Goal: Task Accomplishment & Management: Manage account settings

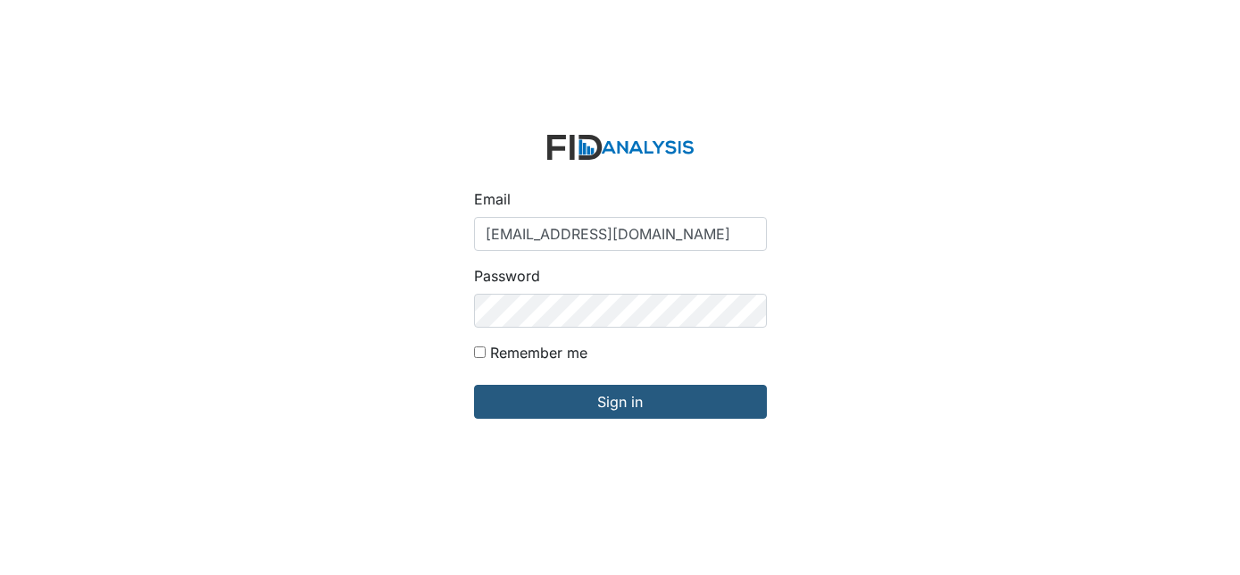
click at [545, 411] on input "Sign in" at bounding box center [620, 402] width 293 height 34
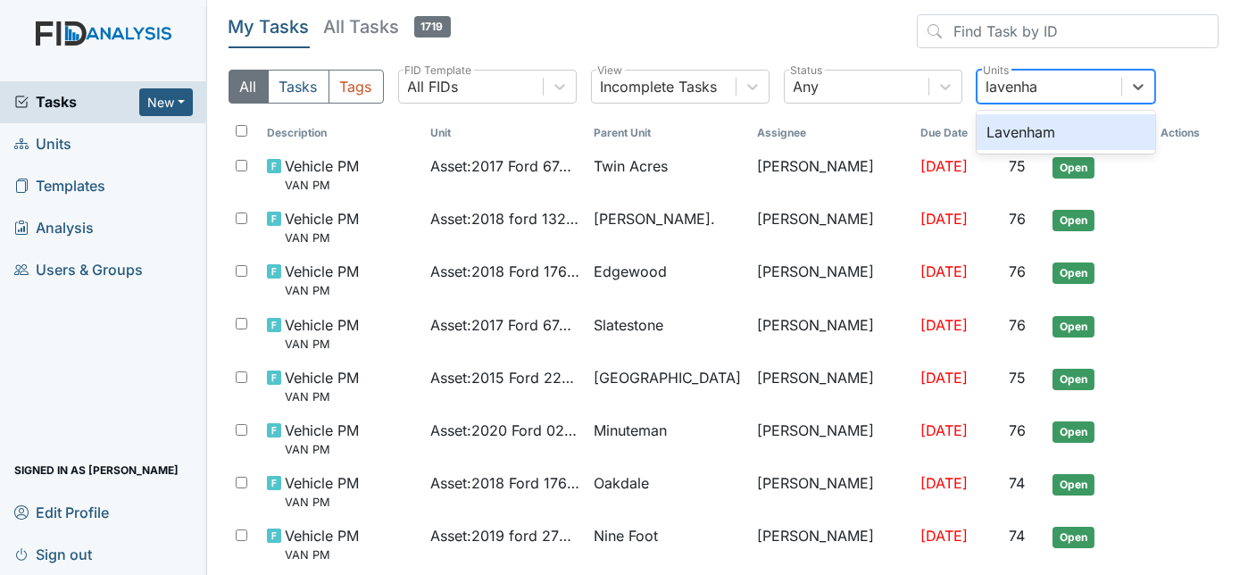
type input "lavenham"
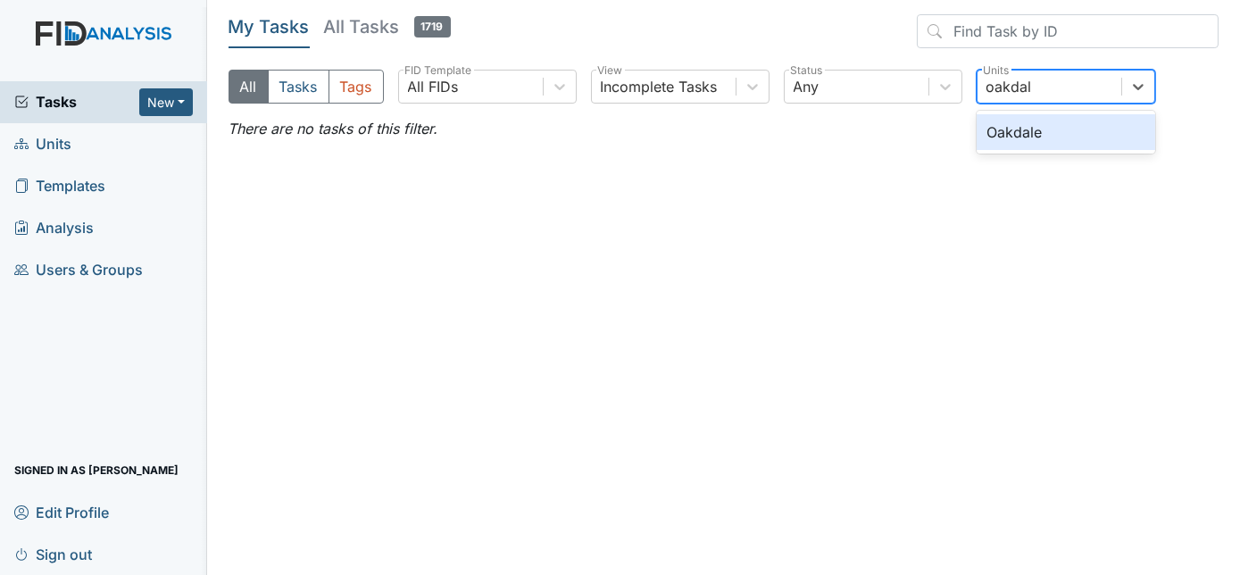
type input "oakdale"
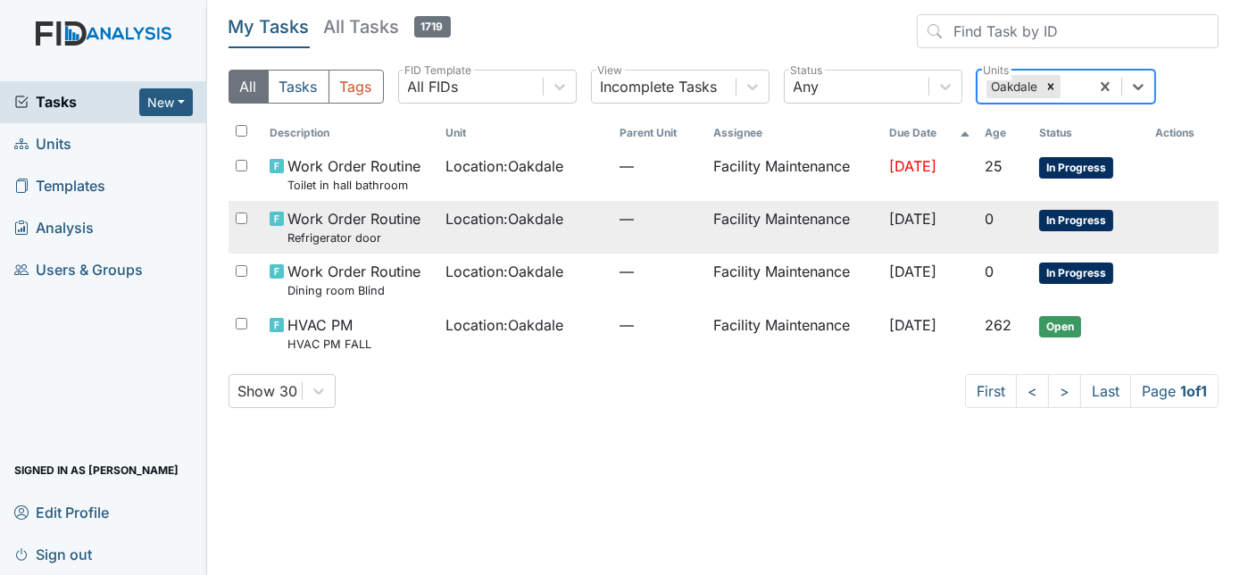
click at [480, 232] on td "Location : Oakdale" at bounding box center [525, 227] width 174 height 53
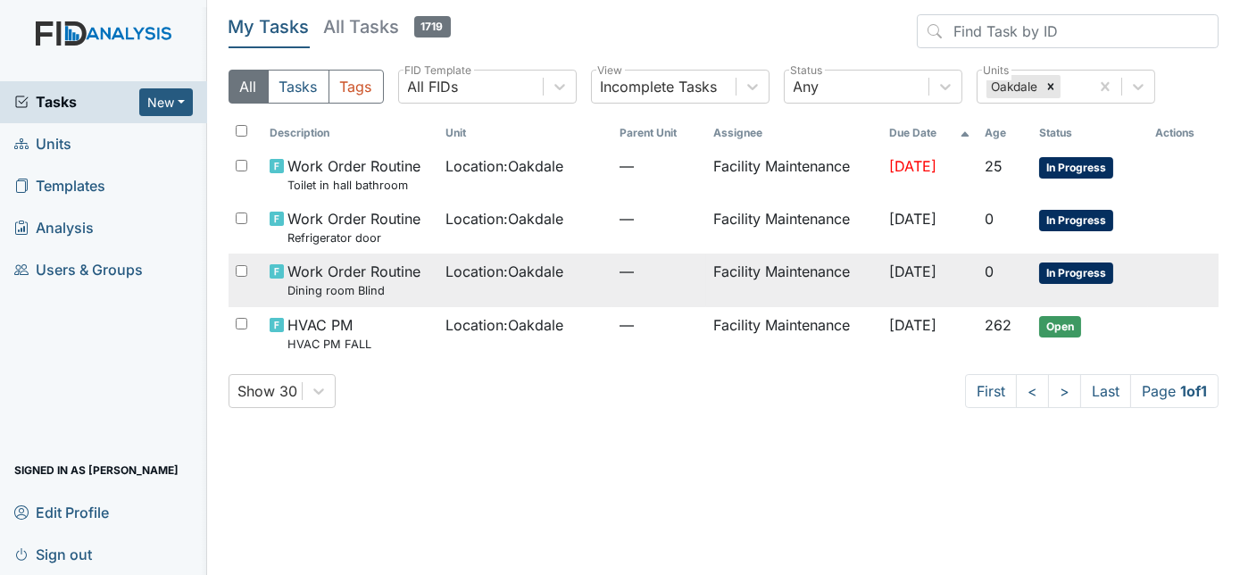
click at [457, 288] on td "Location : Oakdale" at bounding box center [525, 280] width 174 height 53
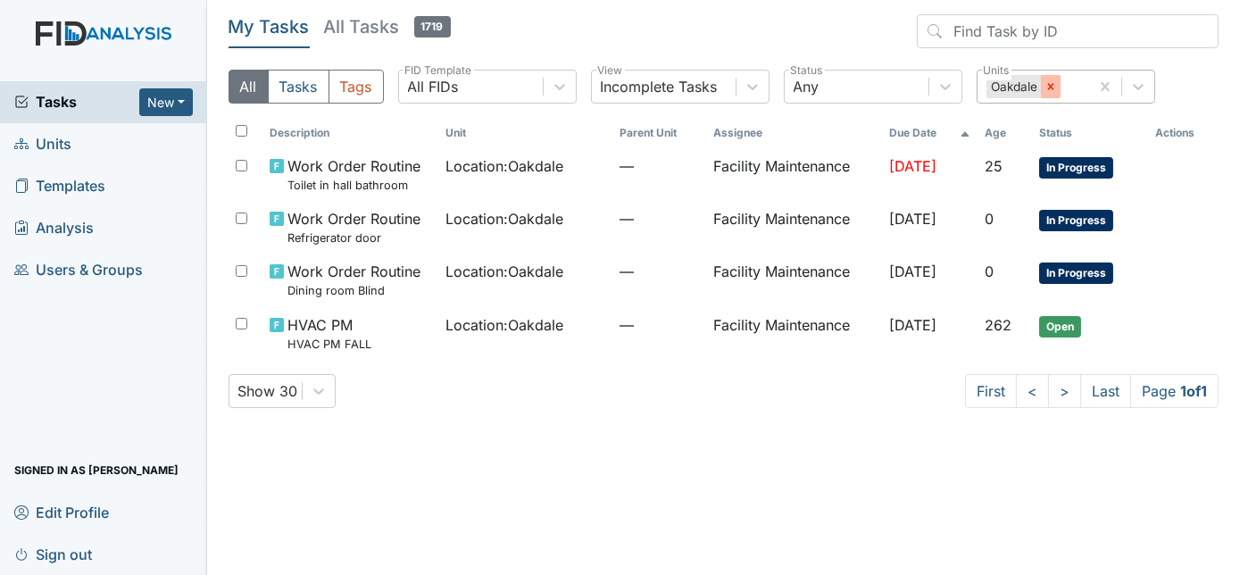
click at [1054, 96] on div at bounding box center [1051, 86] width 20 height 23
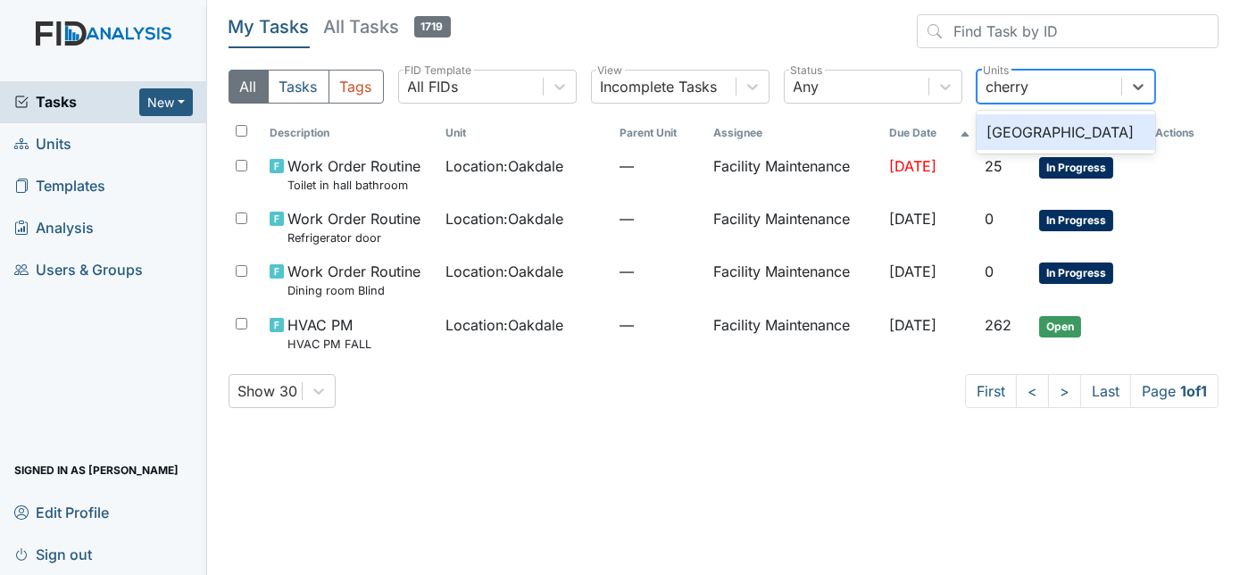
type input "cherry"
click at [1056, 131] on div "Cherry Lane" at bounding box center [1066, 132] width 179 height 36
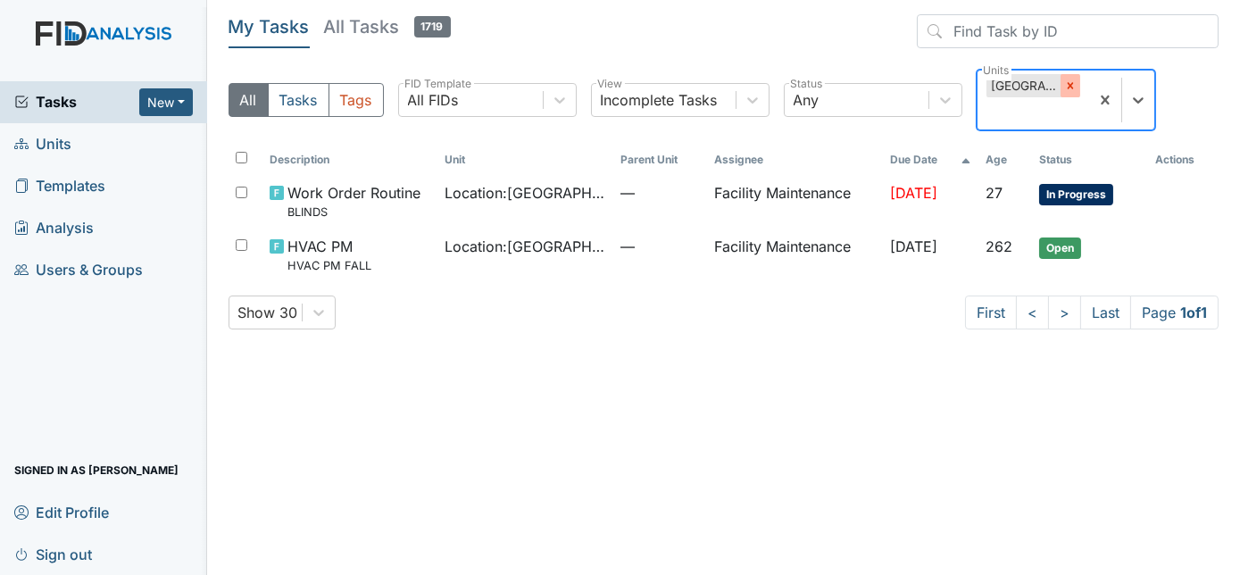
click at [1073, 85] on icon at bounding box center [1070, 85] width 12 height 12
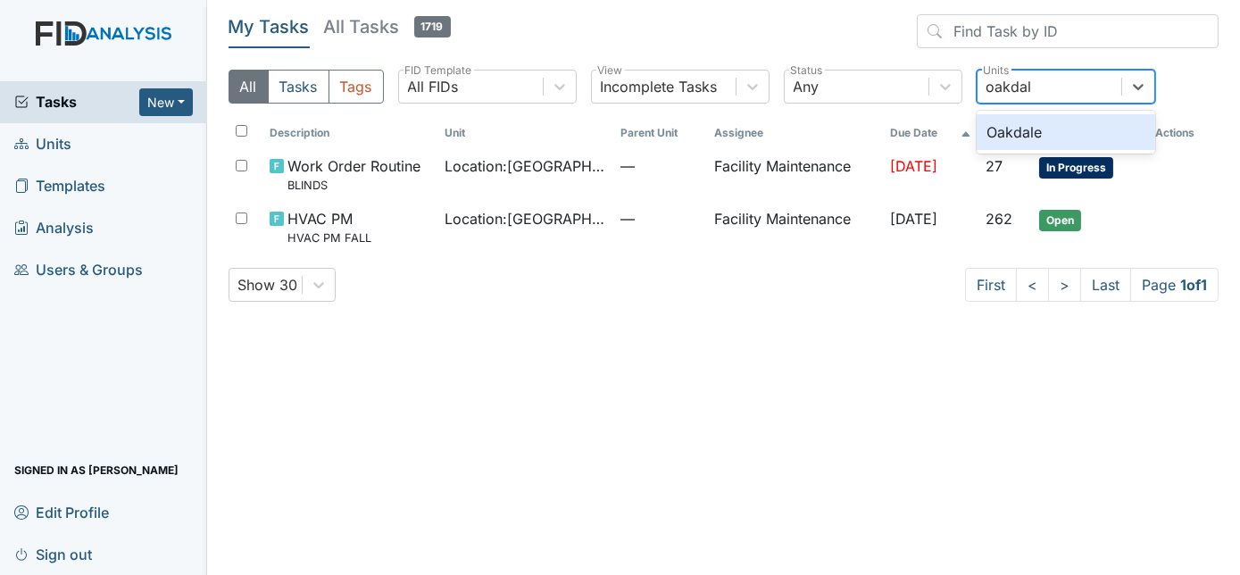
type input "oakdale"
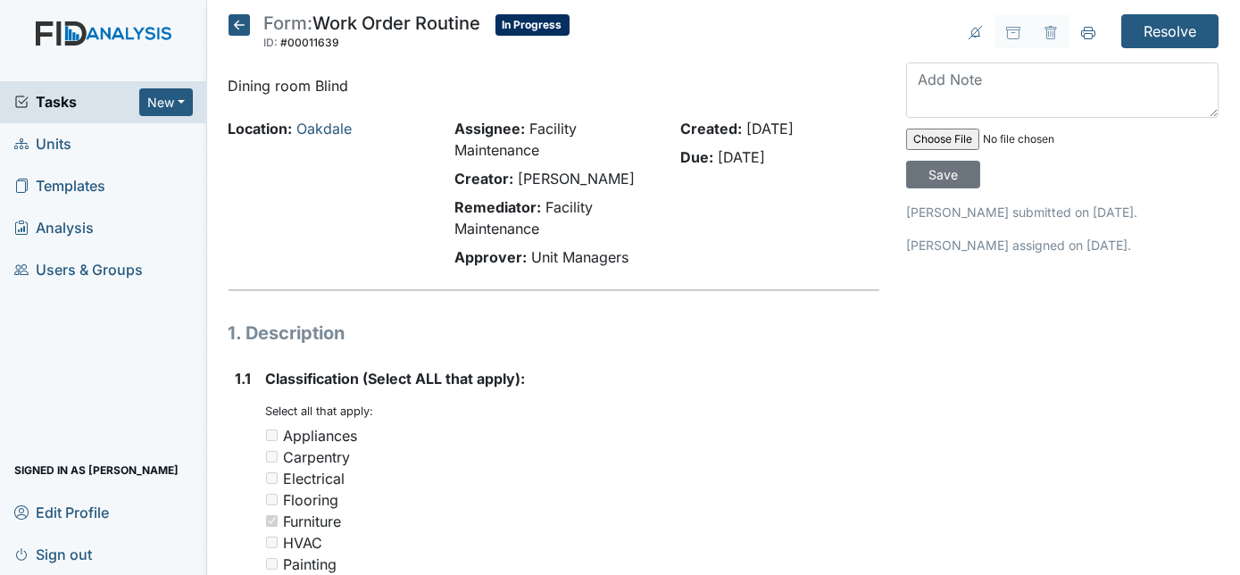
click at [457, 289] on div at bounding box center [555, 290] width 652 height 2
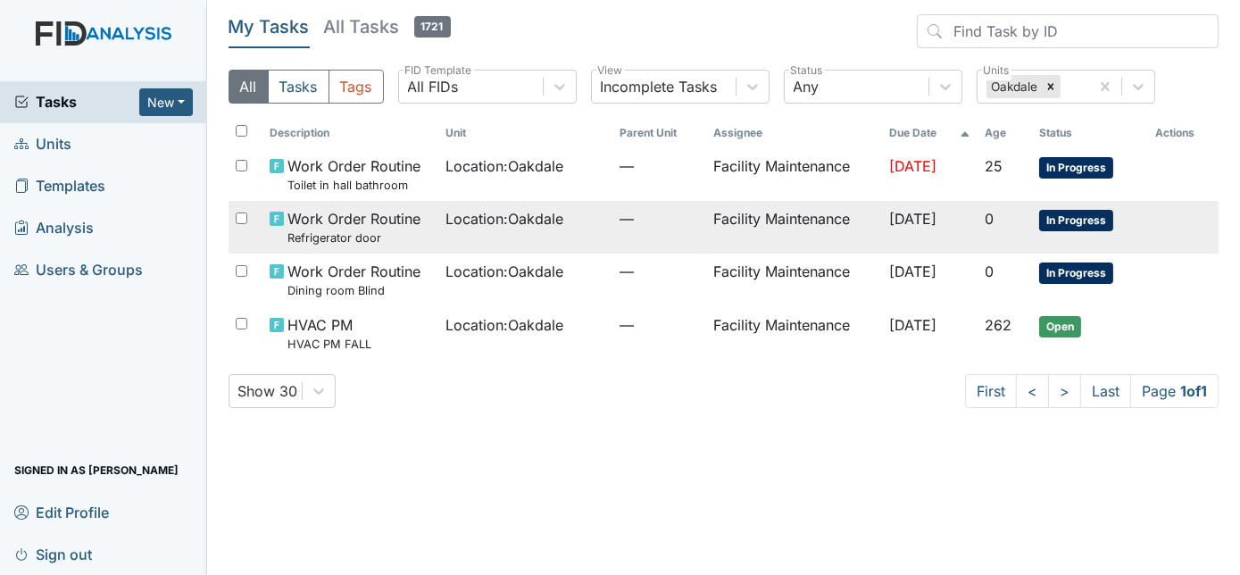
click at [535, 221] on span "Location : Oakdale" at bounding box center [504, 218] width 118 height 21
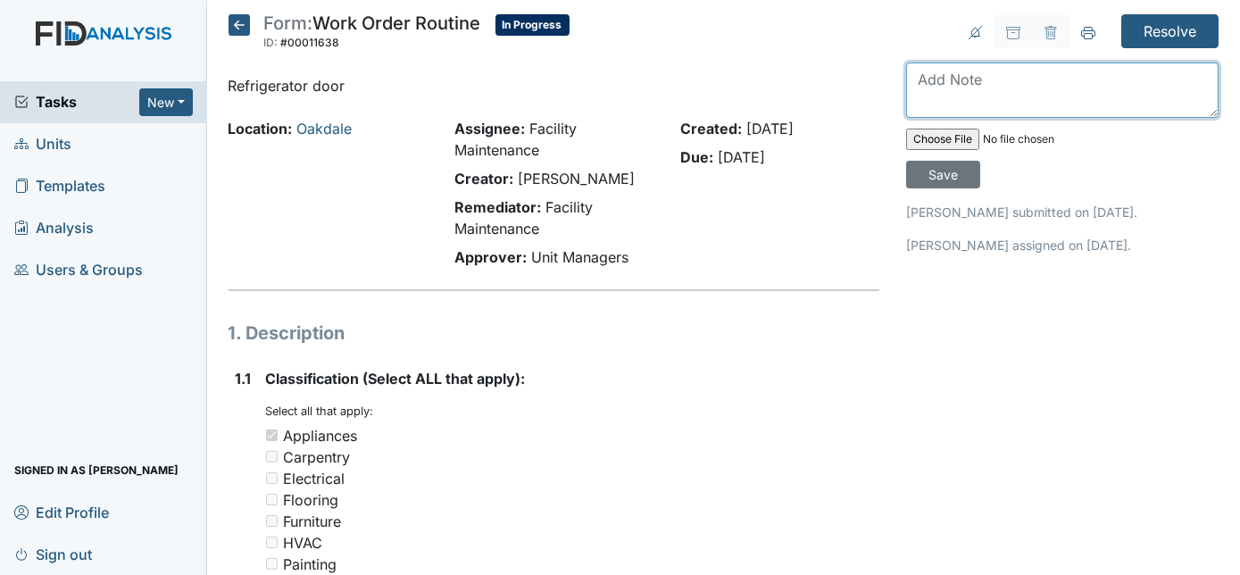
click at [1007, 95] on textarea at bounding box center [1062, 89] width 312 height 55
type textarea "r"
type textarea "fridge door adjusted closes fine"
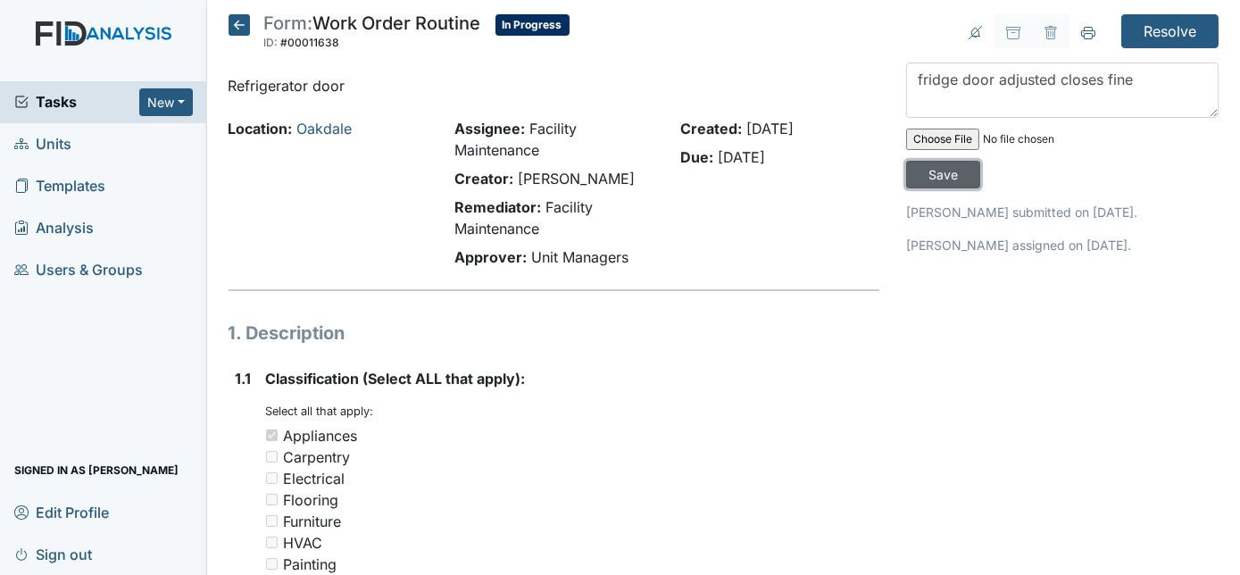
click at [980, 161] on input "Save" at bounding box center [943, 175] width 74 height 28
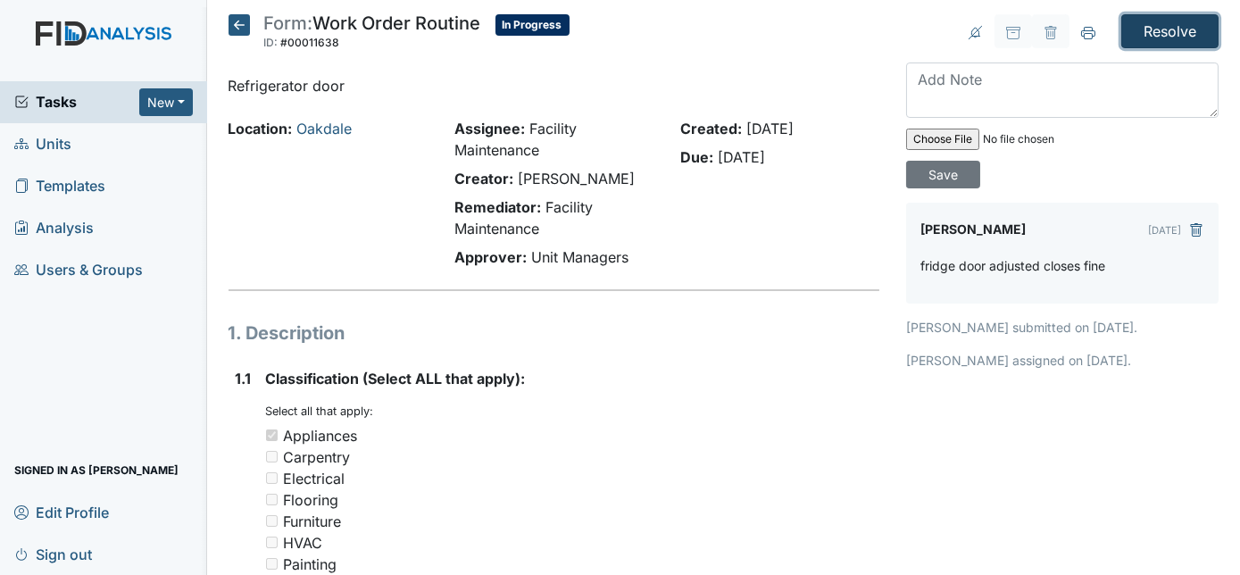
click at [1146, 21] on input "Resolve" at bounding box center [1169, 31] width 97 height 34
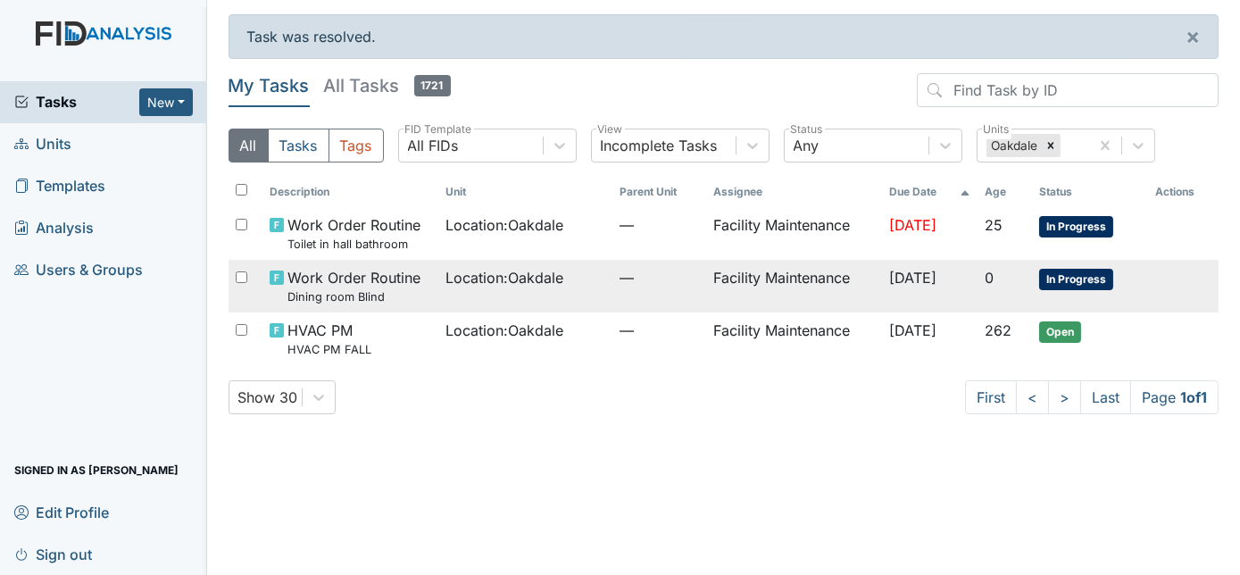
click at [908, 276] on span "[DATE]" at bounding box center [913, 278] width 47 height 18
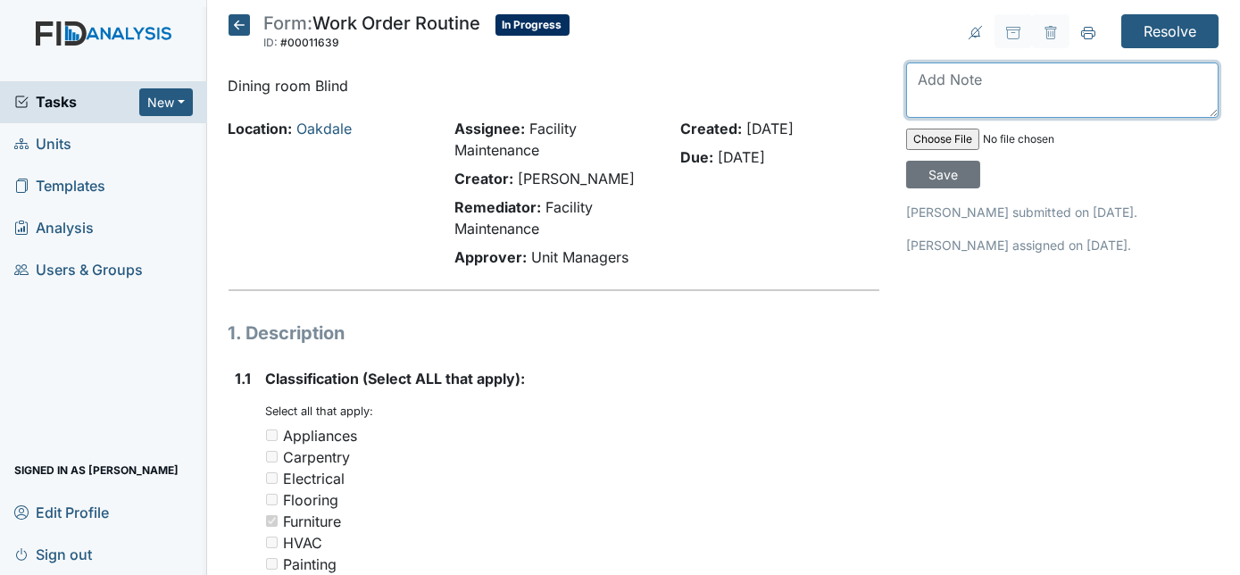
click at [985, 89] on textarea at bounding box center [1062, 89] width 312 height 55
type textarea "dining room blind replaced"
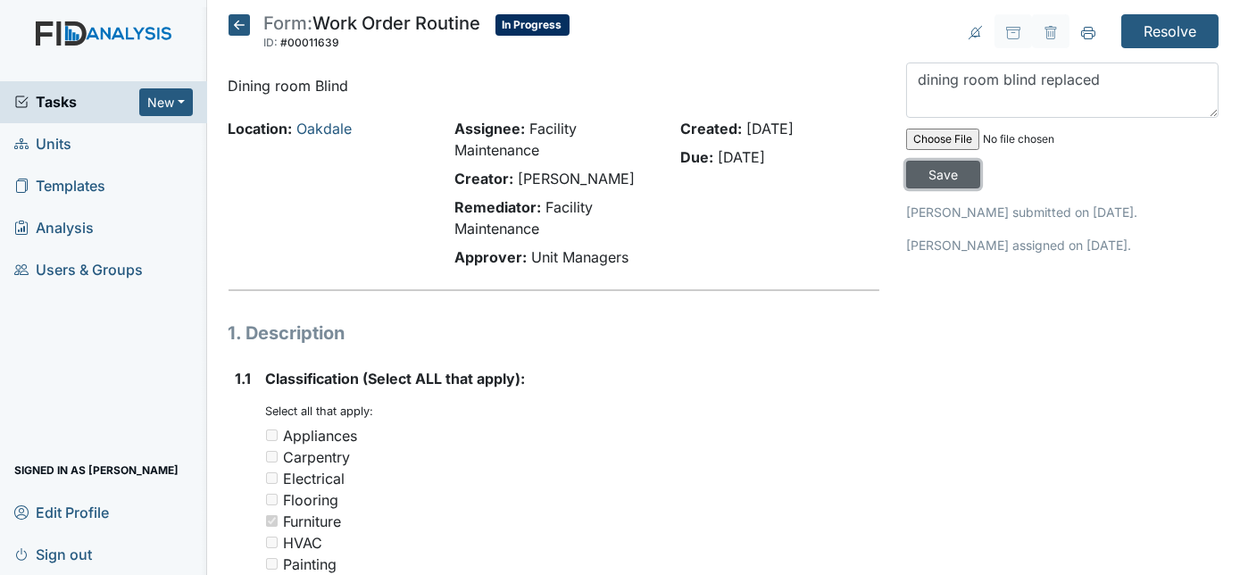
click at [980, 161] on input "Save" at bounding box center [943, 175] width 74 height 28
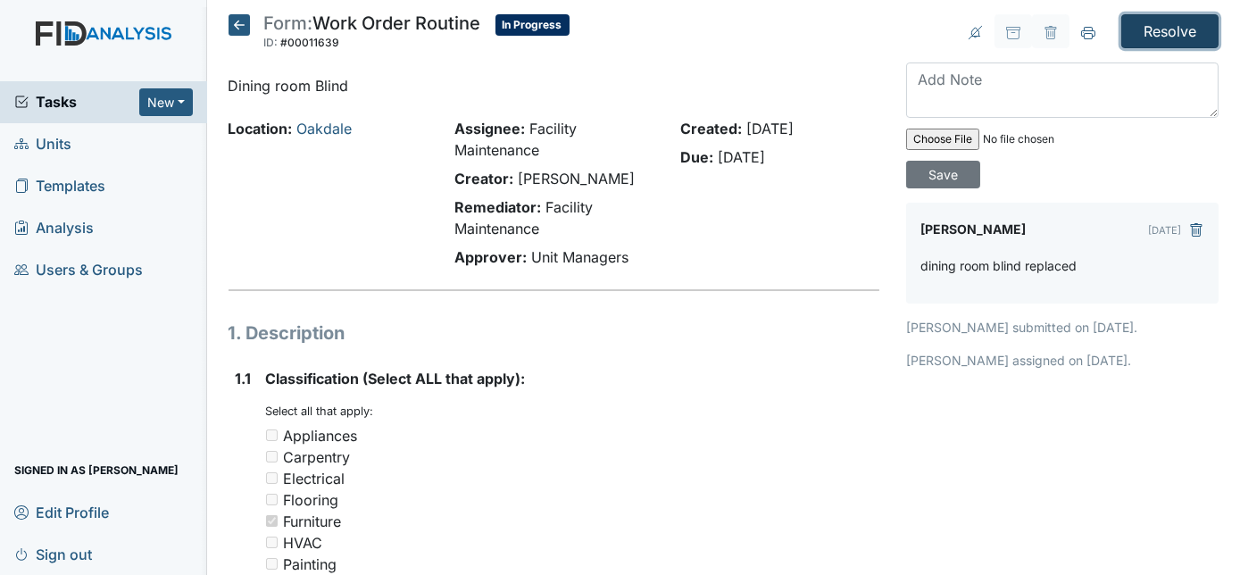
click at [1176, 33] on input "Resolve" at bounding box center [1169, 31] width 97 height 34
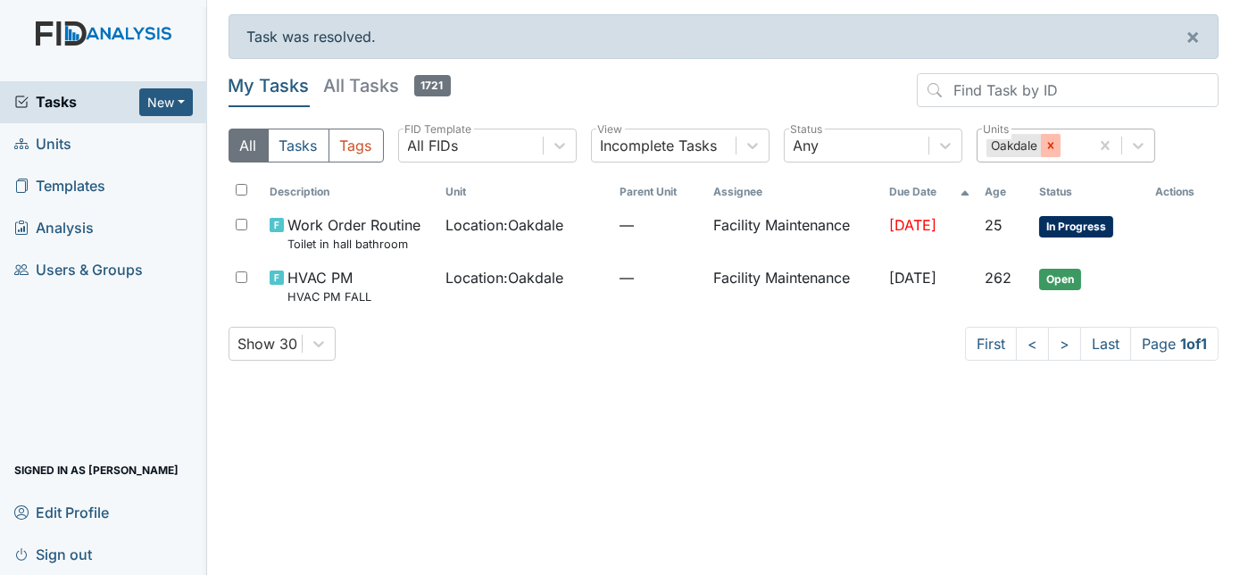
click at [1054, 147] on icon at bounding box center [1050, 145] width 12 height 12
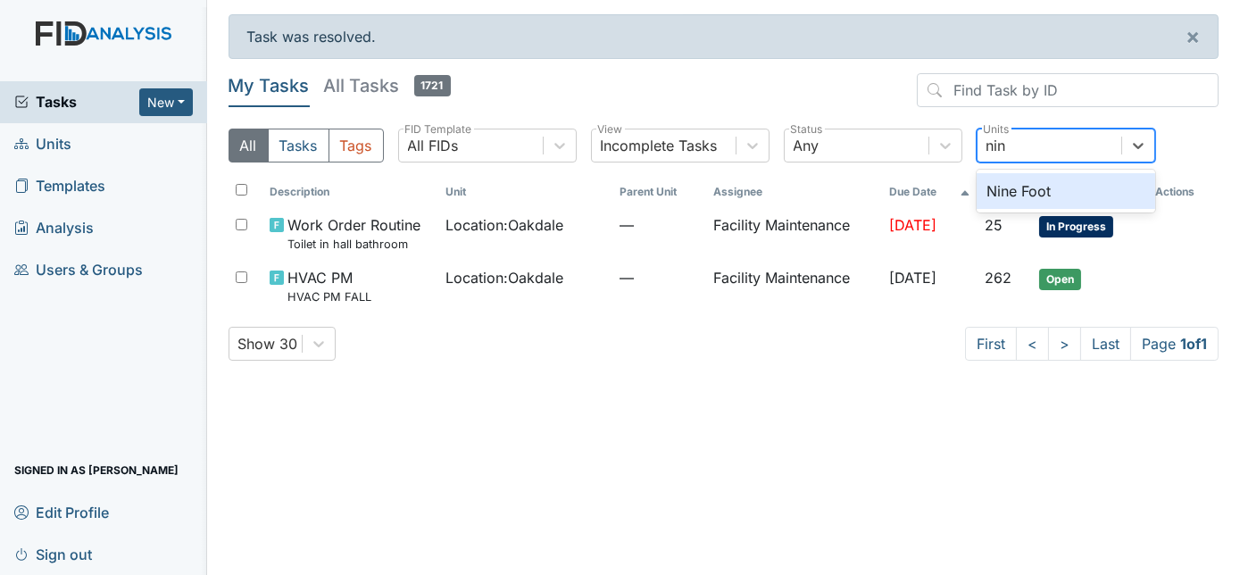
type input "nine"
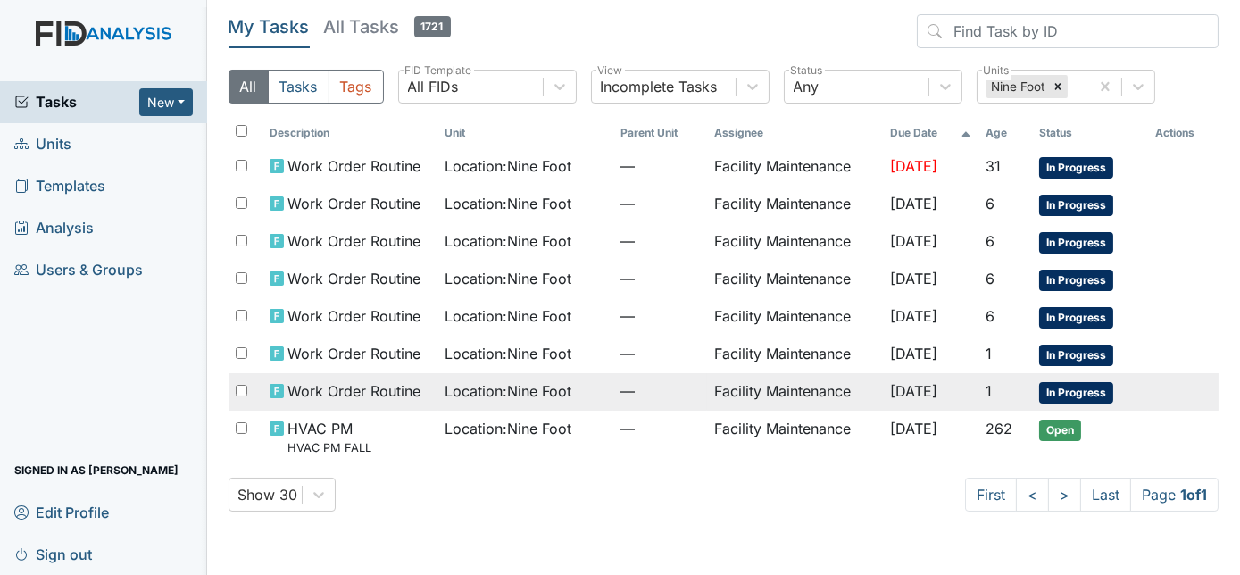
click at [749, 403] on td "Facility Maintenance" at bounding box center [795, 391] width 176 height 37
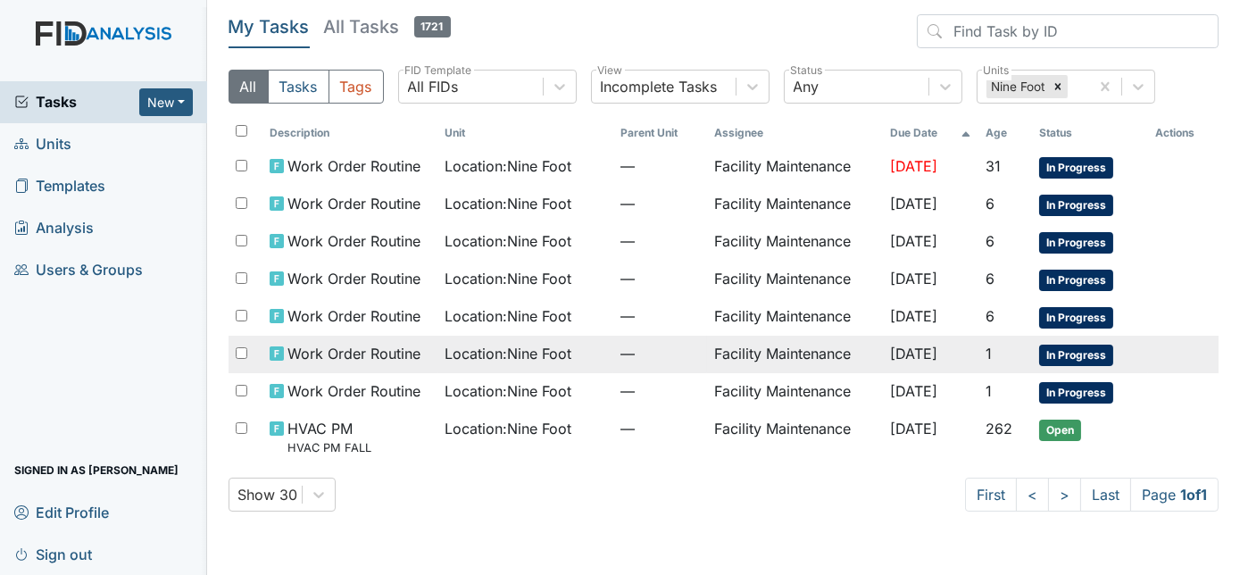
click at [628, 346] on span "—" at bounding box center [659, 353] width 79 height 21
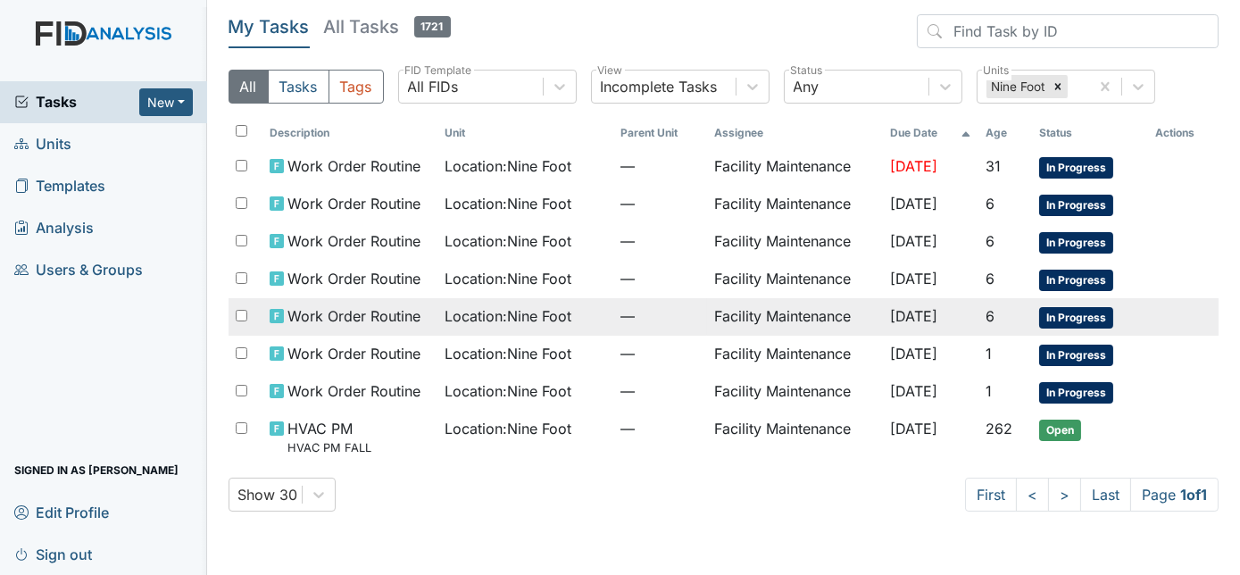
click at [573, 328] on td "Location : Nine Foot" at bounding box center [526, 316] width 176 height 37
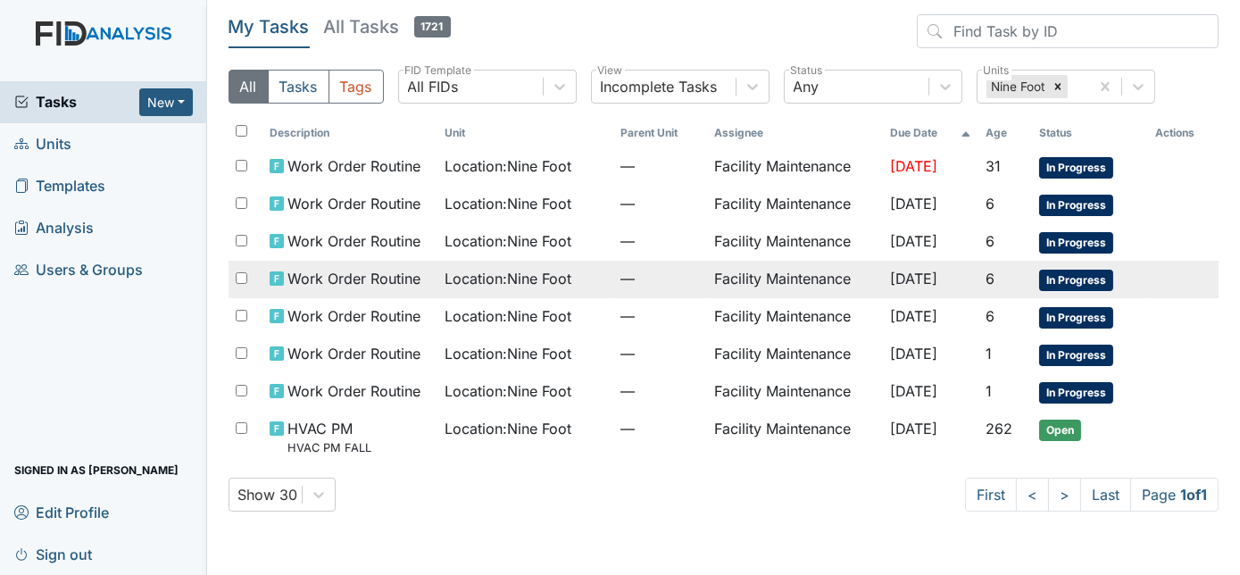
click at [460, 278] on span "Location : Nine Foot" at bounding box center [508, 278] width 127 height 21
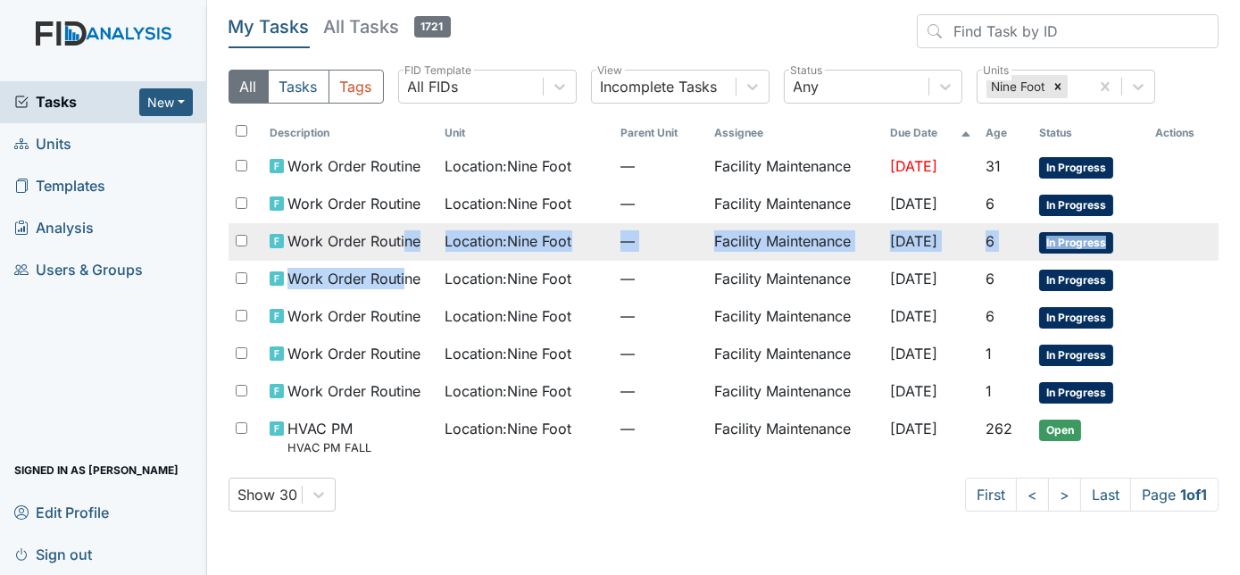
drag, startPoint x: 402, startPoint y: 272, endPoint x: 404, endPoint y: 233, distance: 39.4
click at [404, 233] on tbody "Work Order Routine Location : Nine Foot — Facility Maintenance Sep 13, 2025 31 …" at bounding box center [724, 305] width 991 height 315
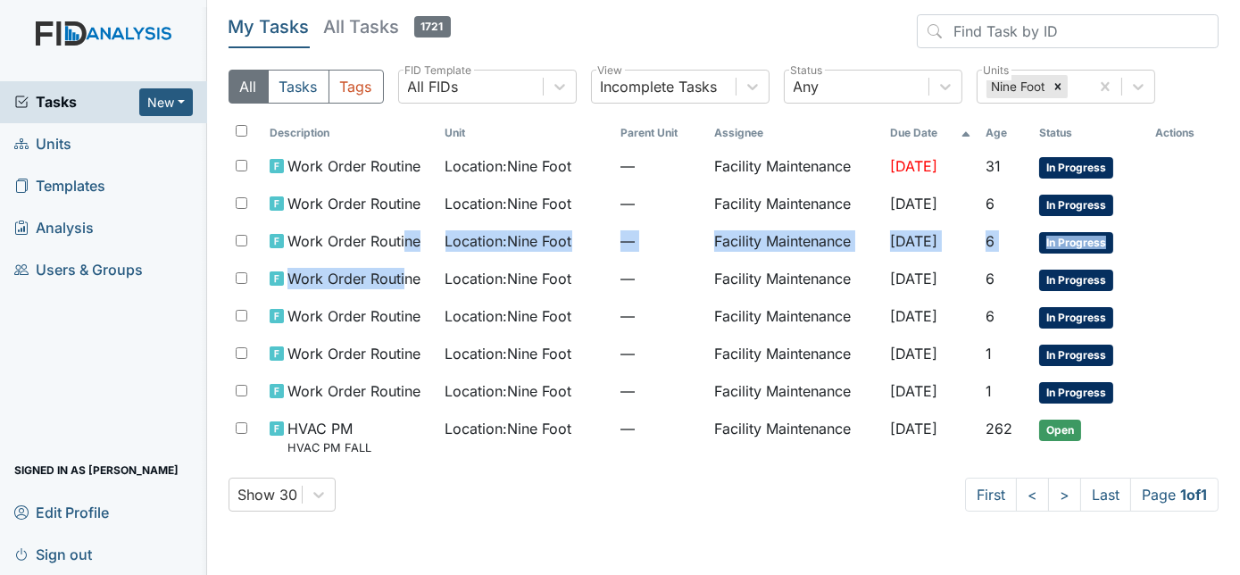
click at [188, 200] on link "Templates" at bounding box center [103, 186] width 207 height 42
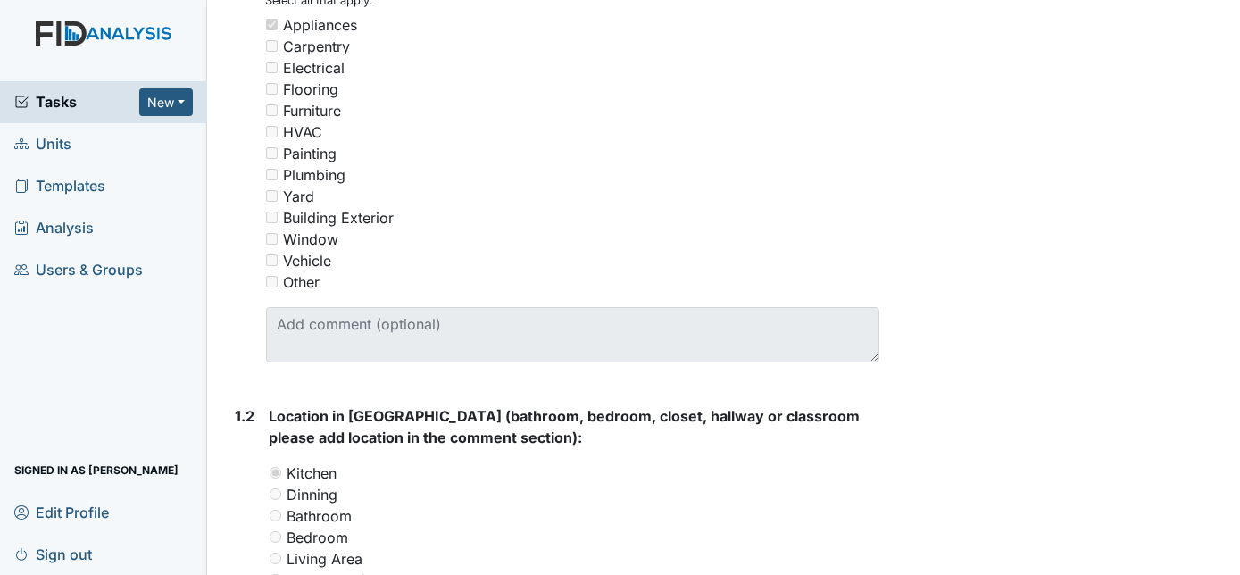
scroll to position [41, 0]
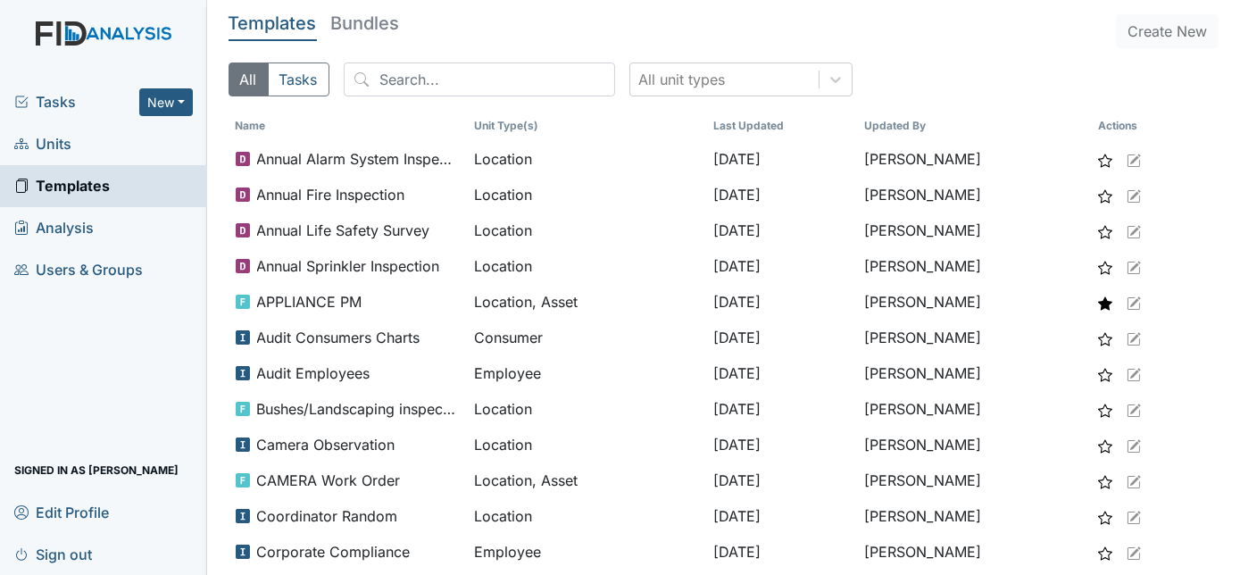
click at [96, 113] on div "Tasks New Form Inspection Document Bundle" at bounding box center [103, 102] width 207 height 42
click at [96, 104] on span "Tasks" at bounding box center [76, 101] width 125 height 21
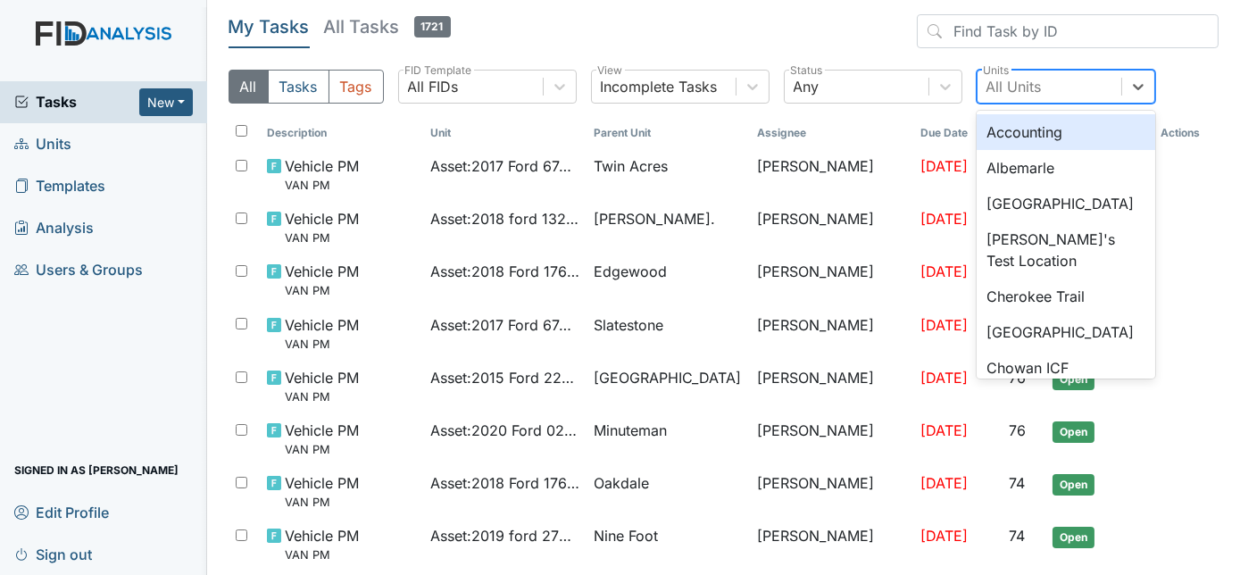
click at [1008, 94] on div "All Units" at bounding box center [1013, 86] width 55 height 21
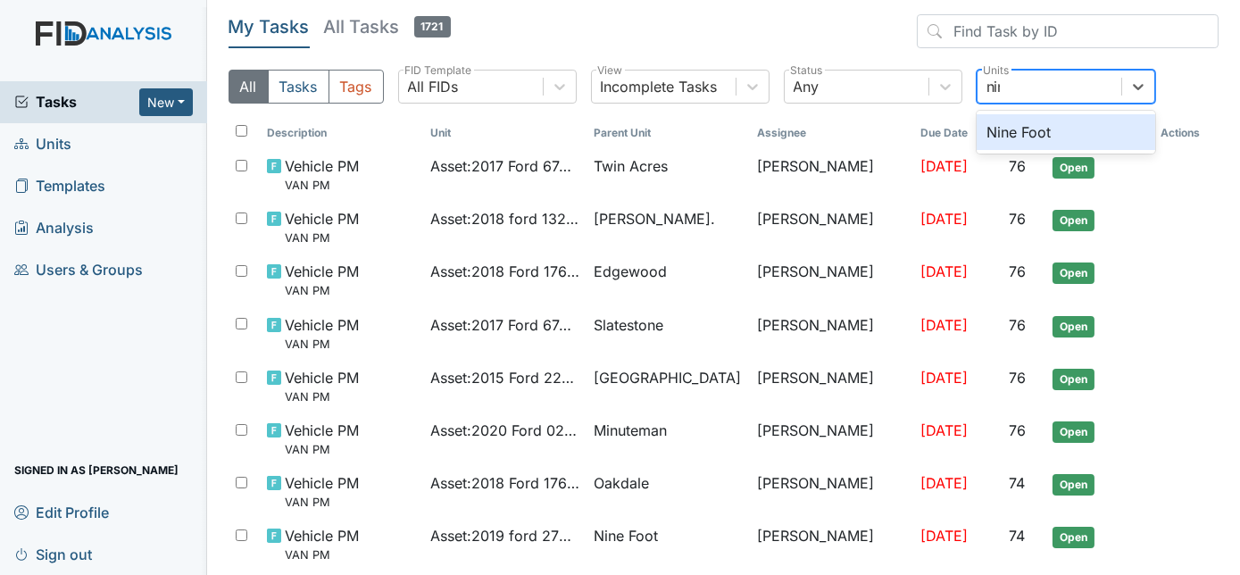
type input "nine"
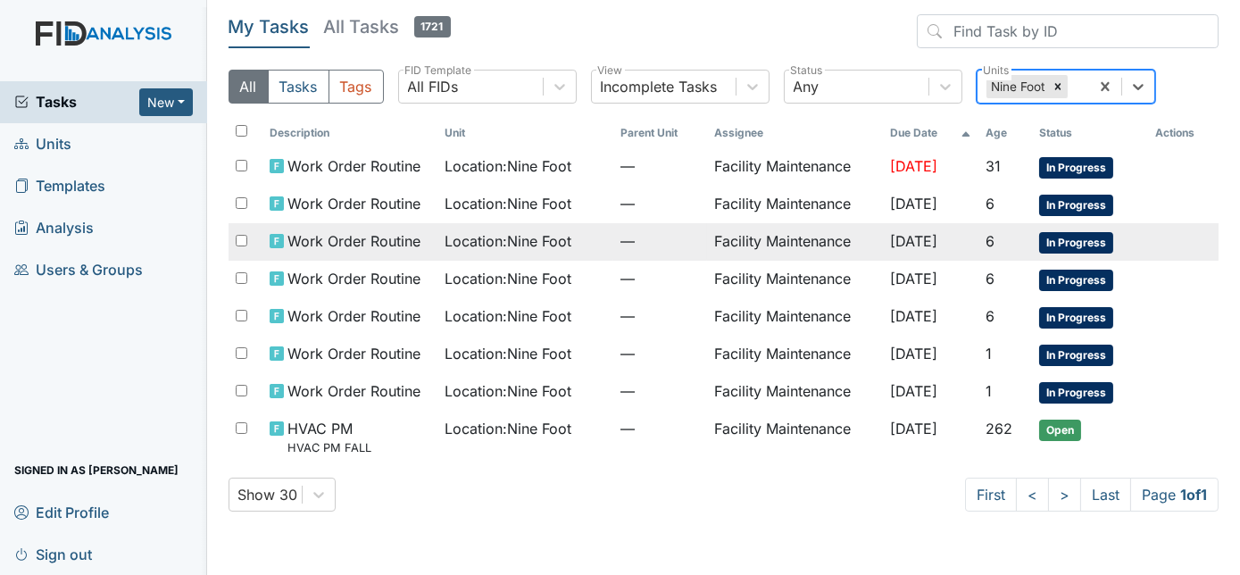
click at [793, 236] on td "Facility Maintenance" at bounding box center [795, 241] width 176 height 37
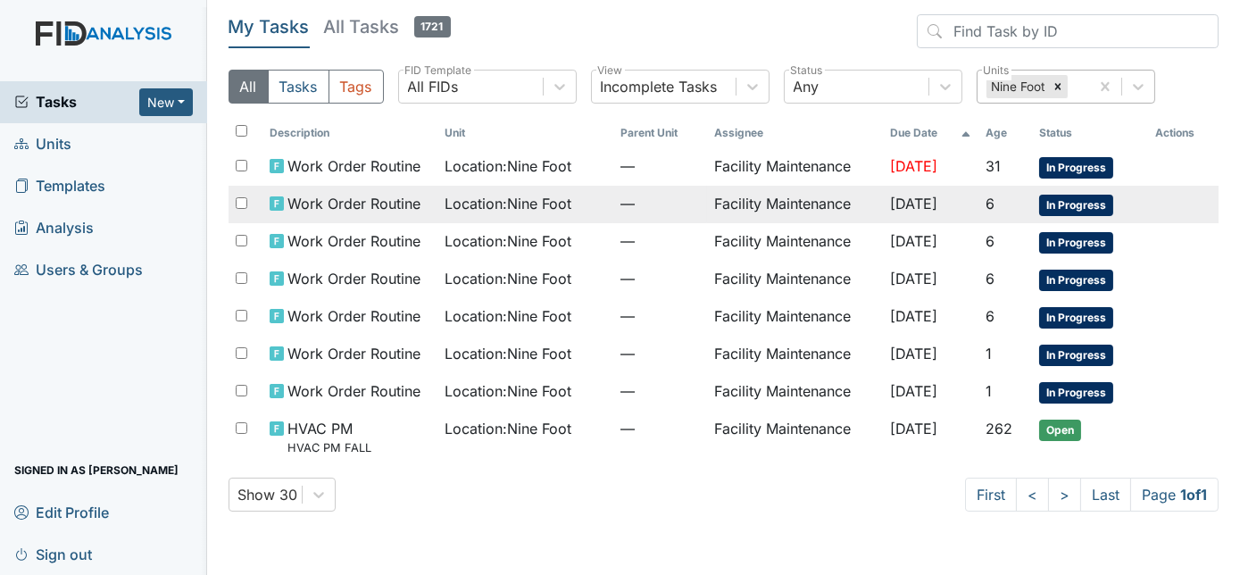
click at [552, 216] on td "Location : Nine Foot" at bounding box center [526, 204] width 176 height 37
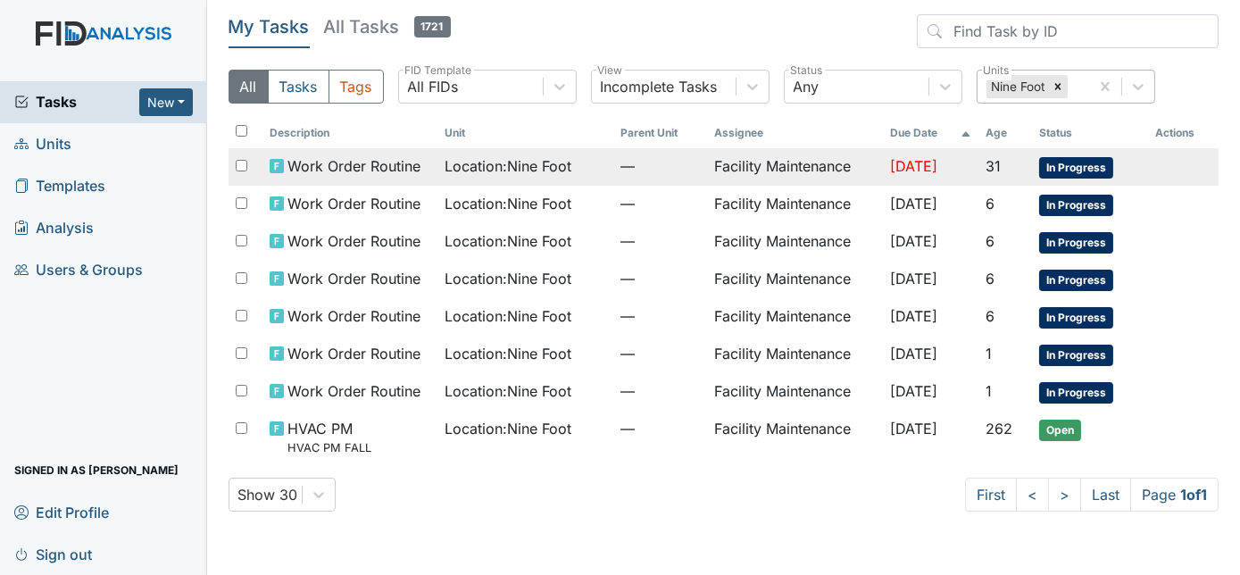
click at [488, 180] on td "Location : Nine Foot" at bounding box center [526, 166] width 176 height 37
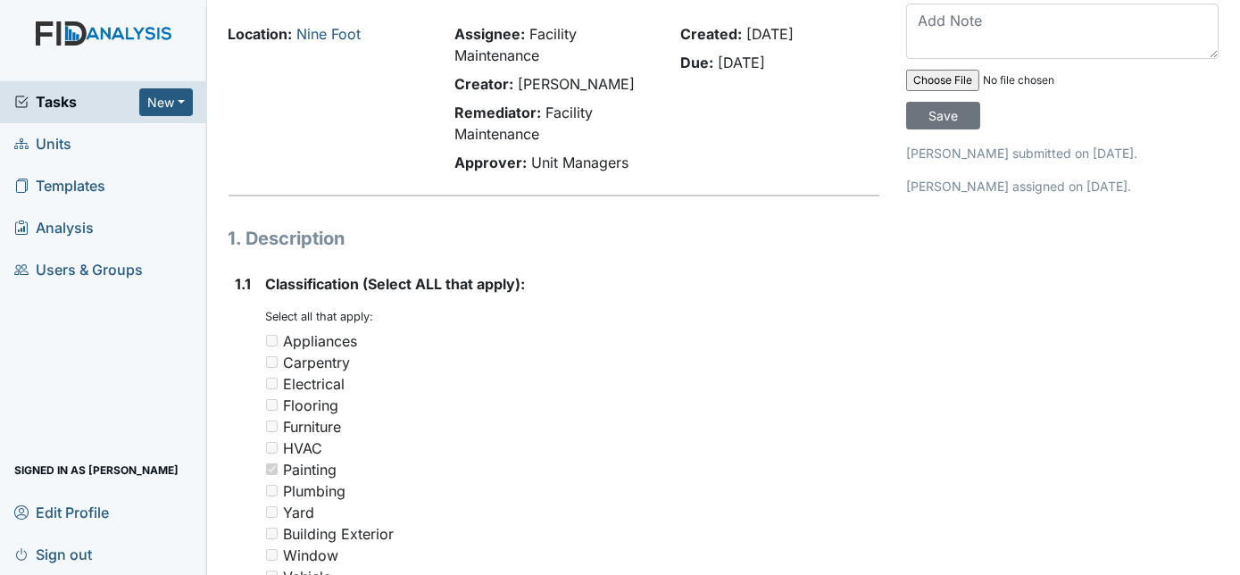
scroll to position [21, 0]
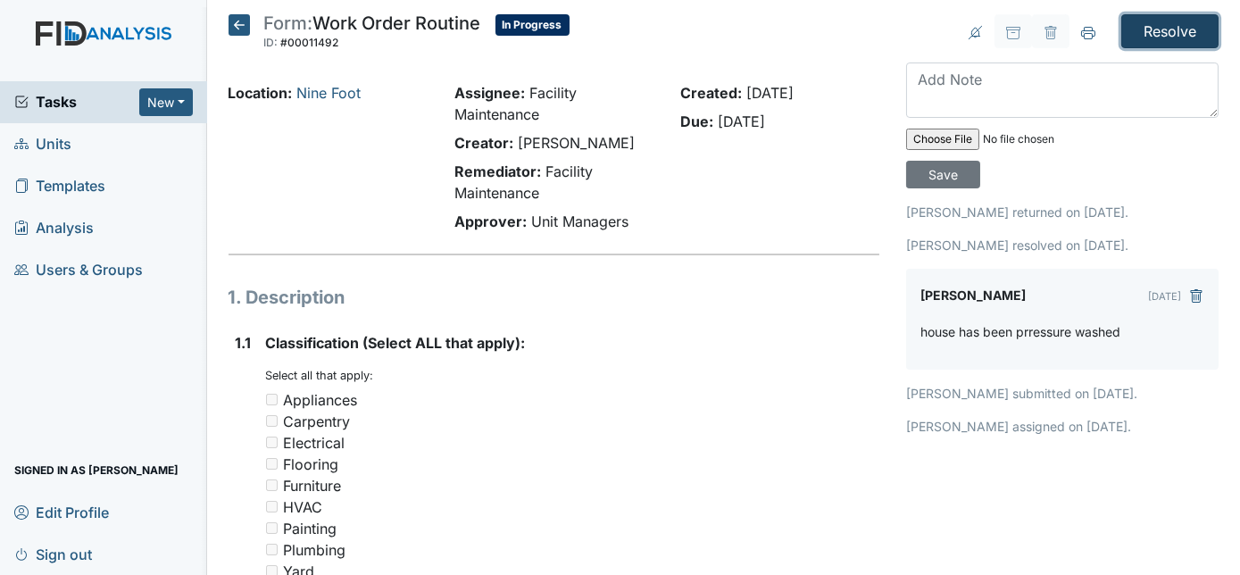
click at [1159, 27] on input "Resolve" at bounding box center [1169, 31] width 97 height 34
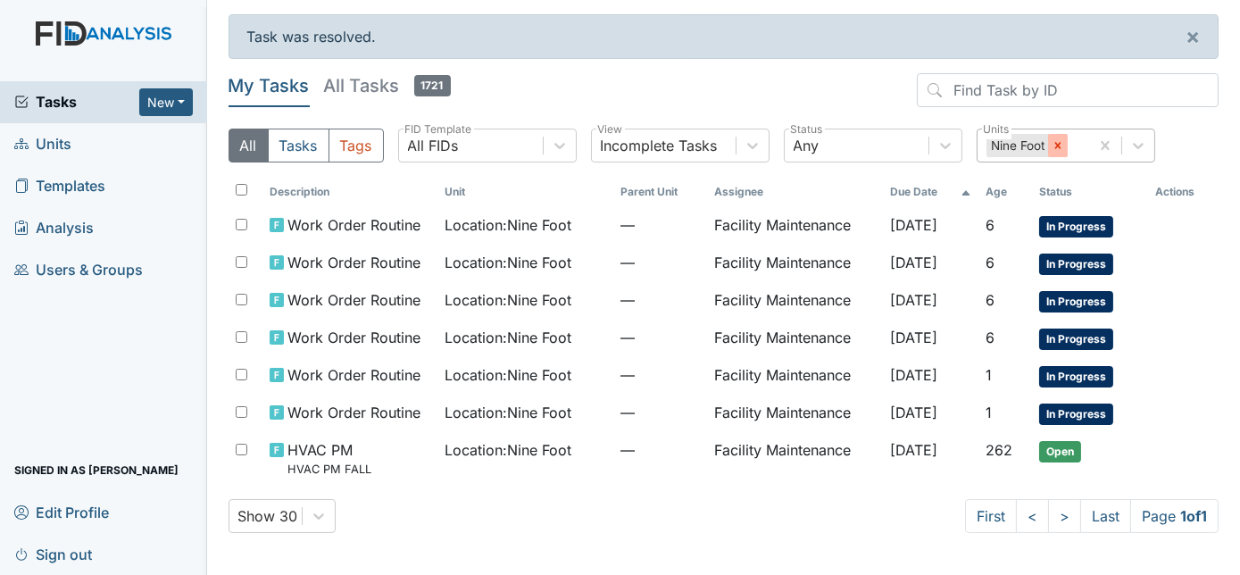
click at [1060, 146] on icon at bounding box center [1058, 145] width 12 height 12
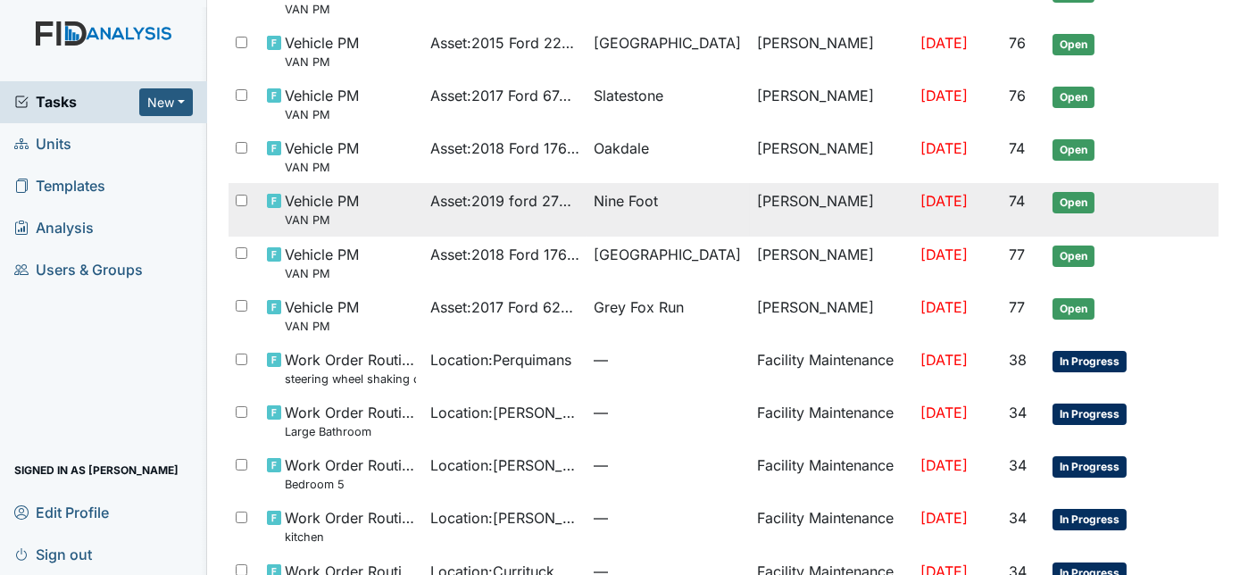
scroll to position [386, 0]
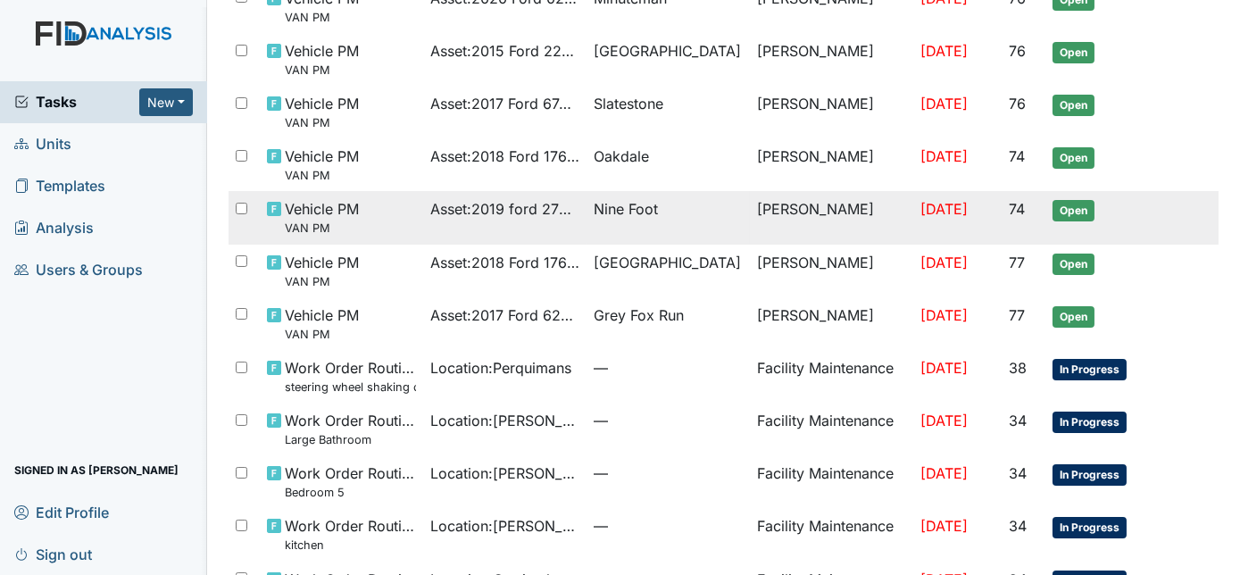
click at [1199, 205] on tr "Vehicle PM VAN PM Asset : 2019 ford 27549 Nine Foot George Walton Jul 7, 2025 7…" at bounding box center [724, 217] width 991 height 53
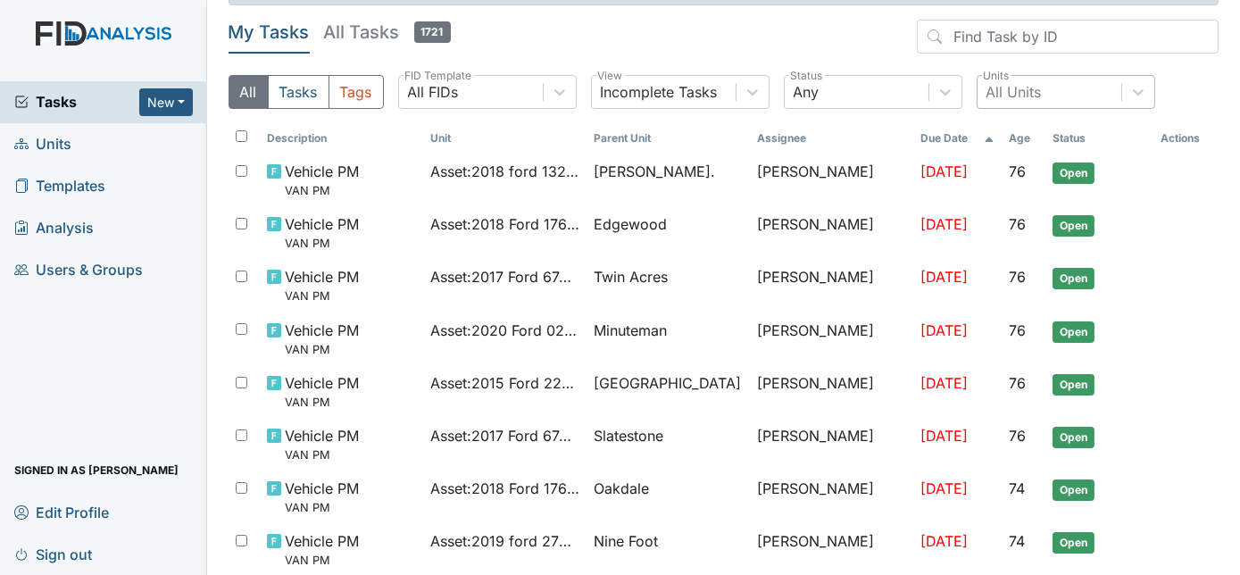
scroll to position [0, 0]
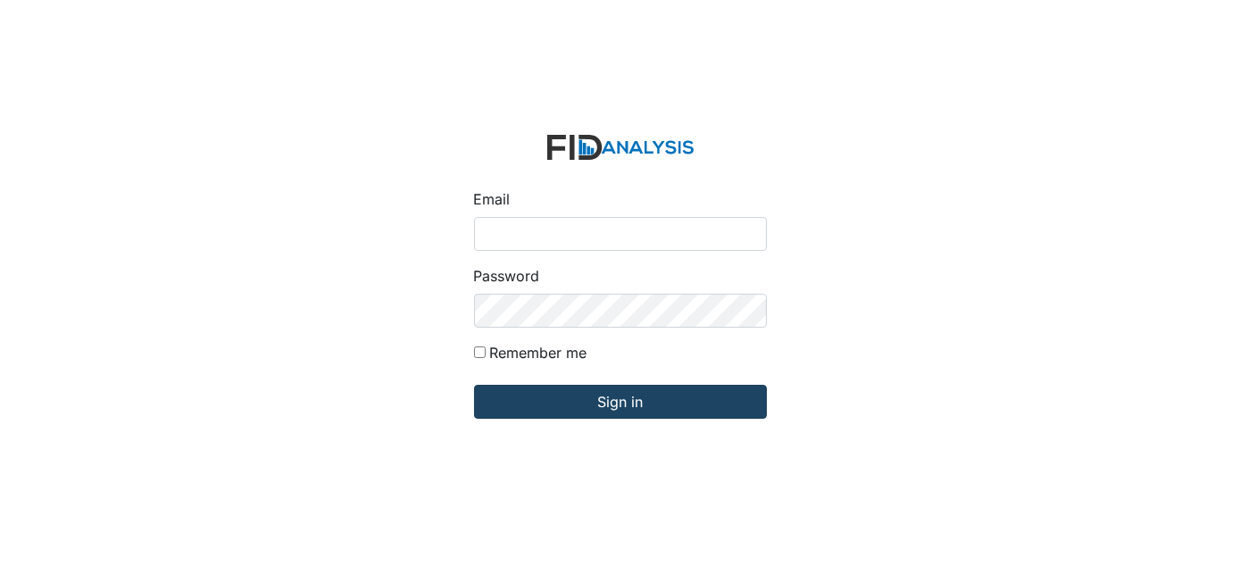
type input "[EMAIL_ADDRESS][DOMAIN_NAME]"
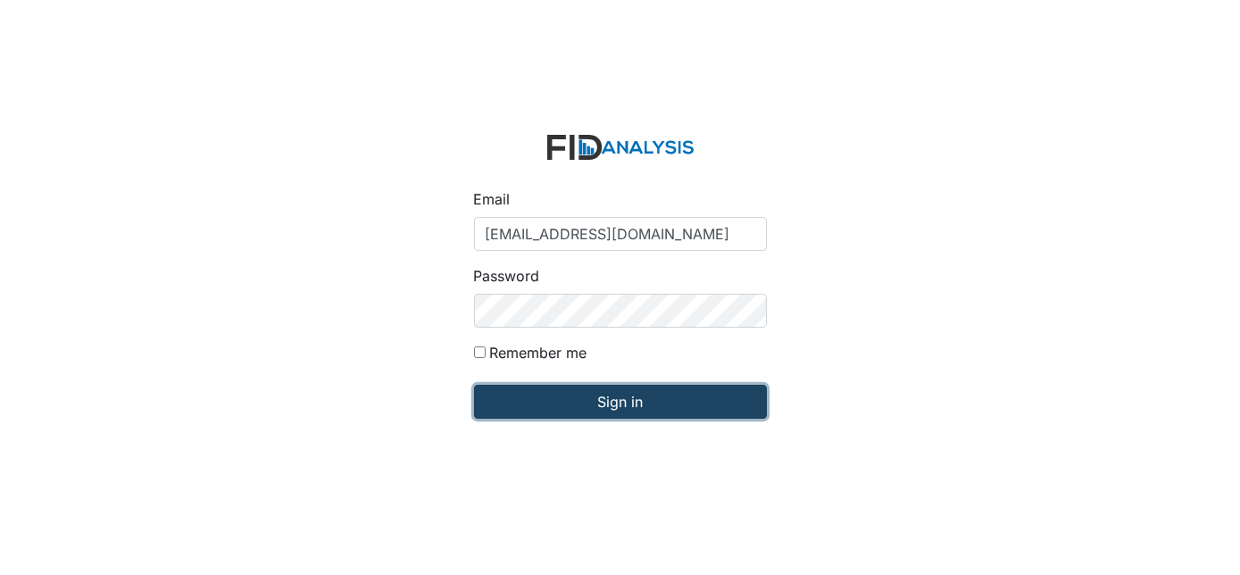
click at [636, 403] on input "Sign in" at bounding box center [620, 402] width 293 height 34
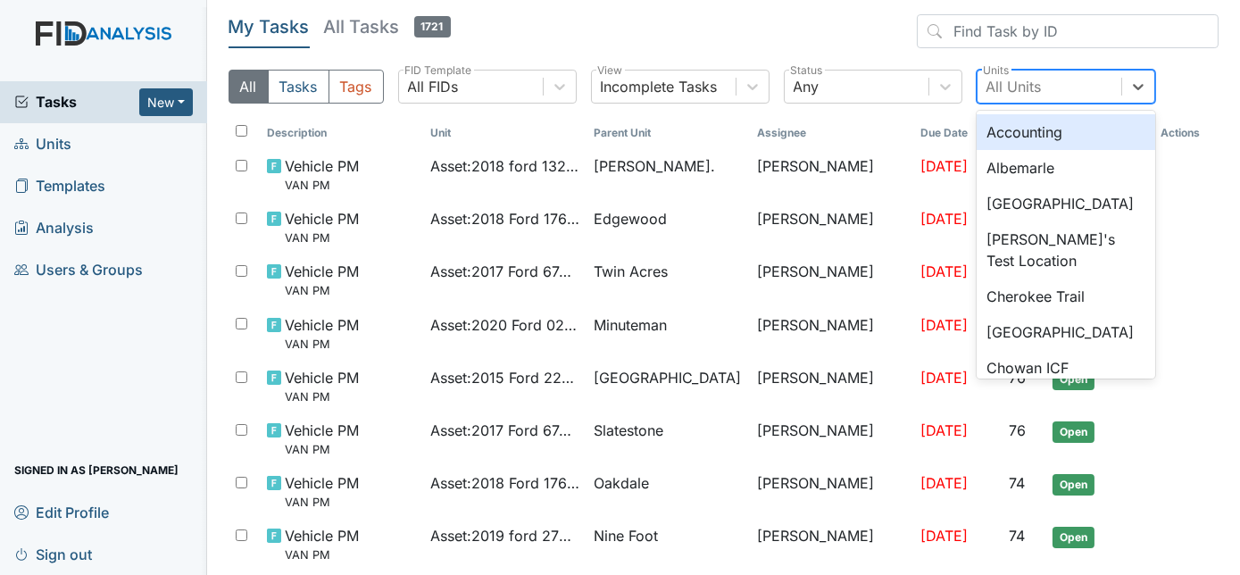
click at [1018, 92] on div "All Units" at bounding box center [1013, 86] width 55 height 21
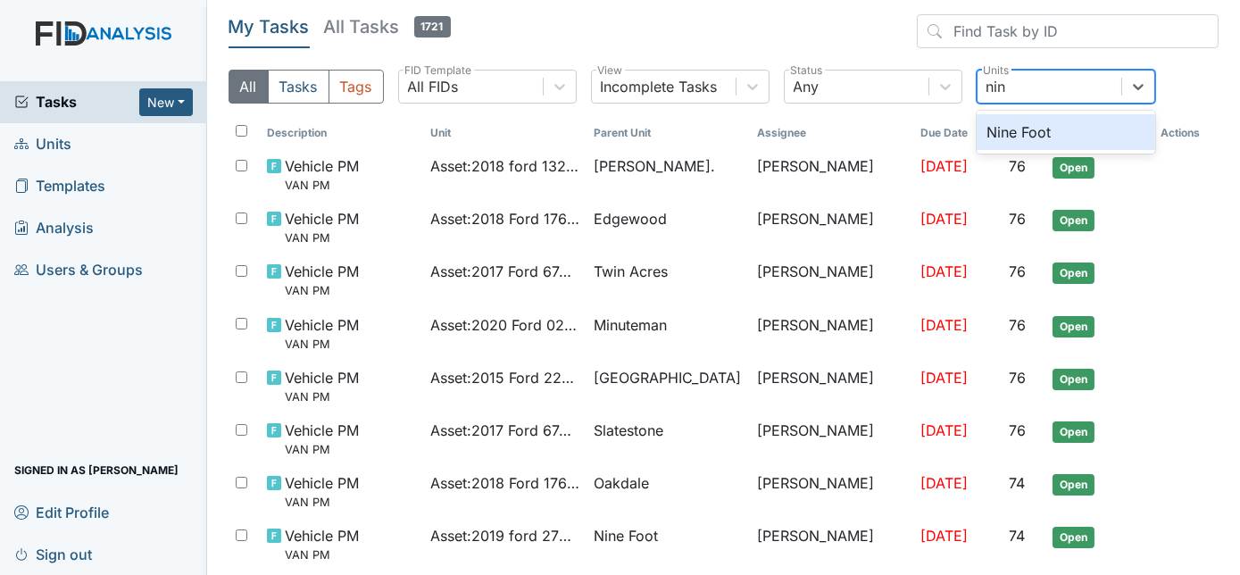
type input "nine"
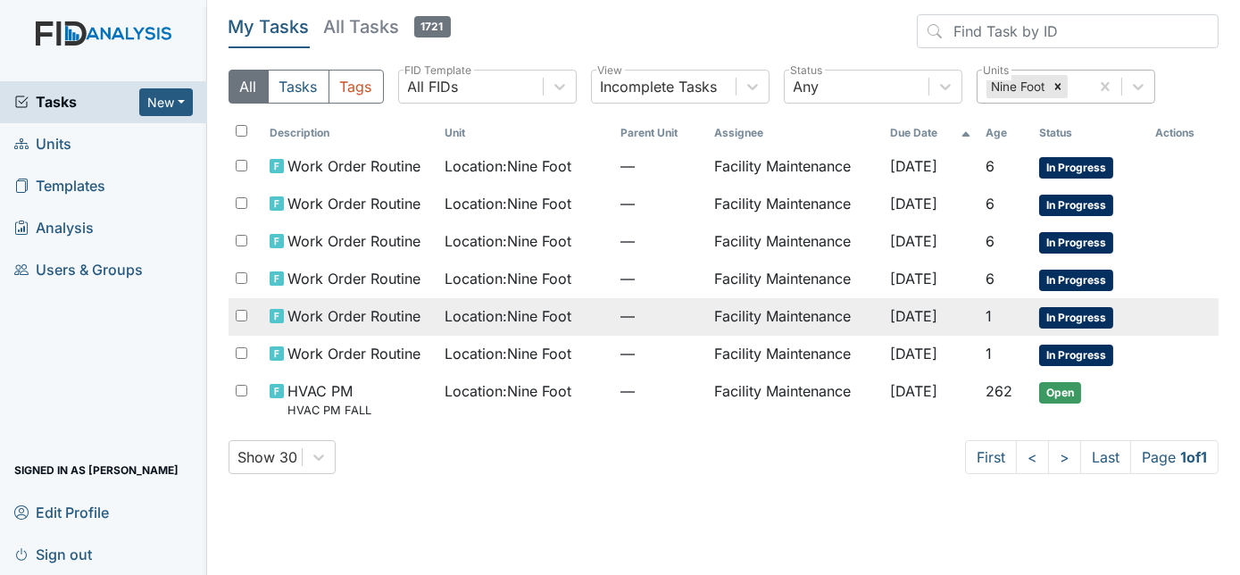
click at [850, 305] on td "Facility Maintenance" at bounding box center [795, 316] width 176 height 37
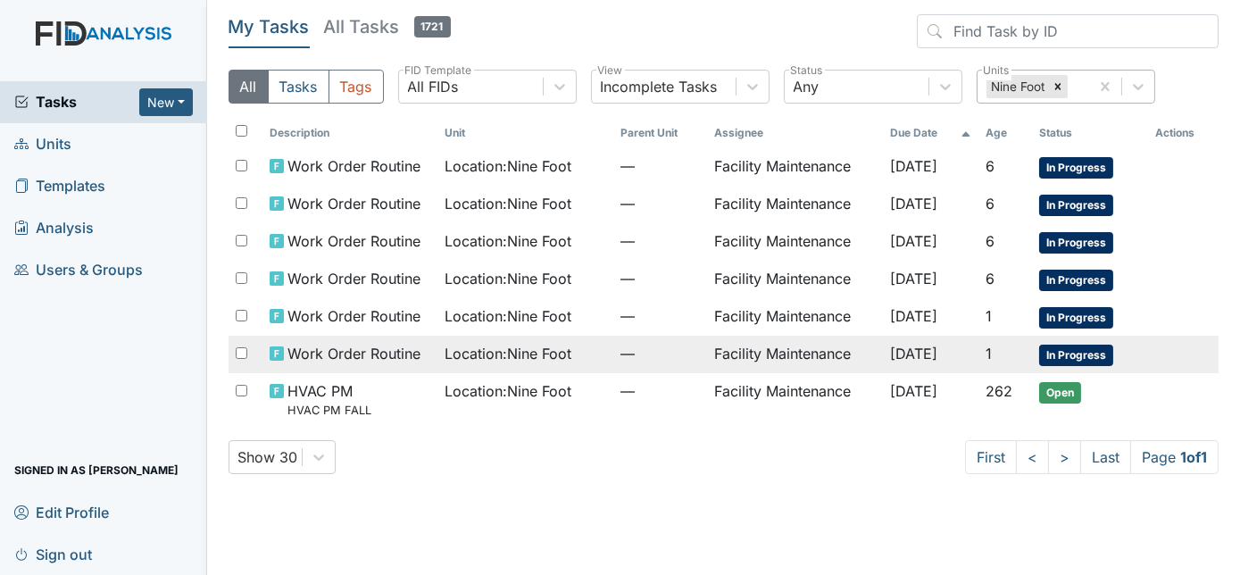
click at [522, 343] on span "Location : Nine Foot" at bounding box center [508, 353] width 127 height 21
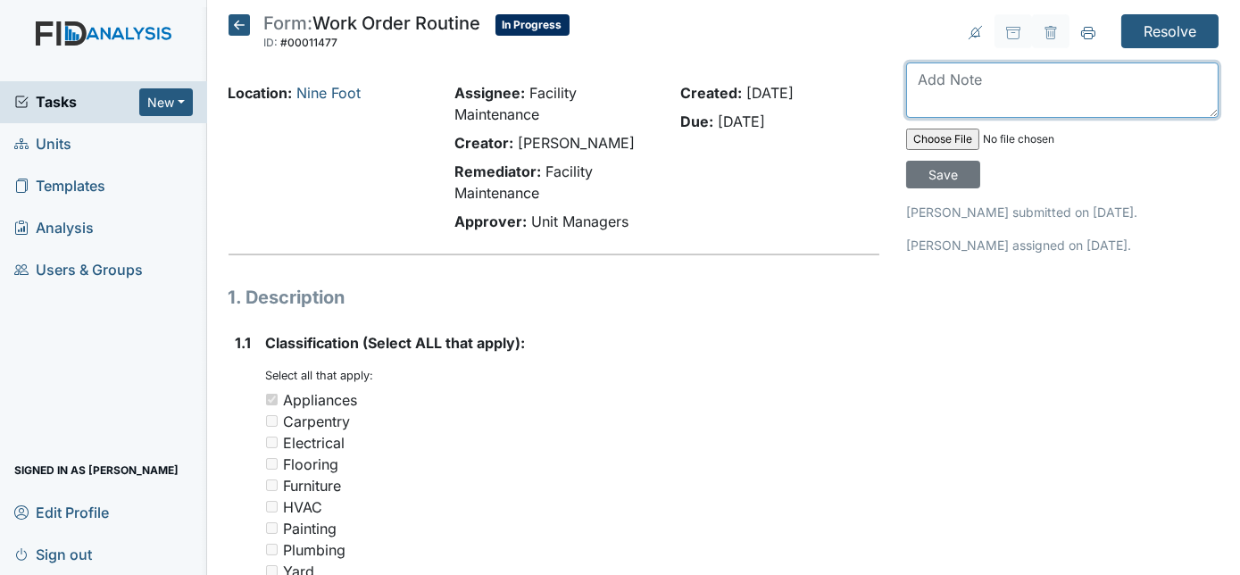
click at [969, 83] on textarea at bounding box center [1062, 89] width 312 height 55
type textarea "will order new fridge and have delivered"
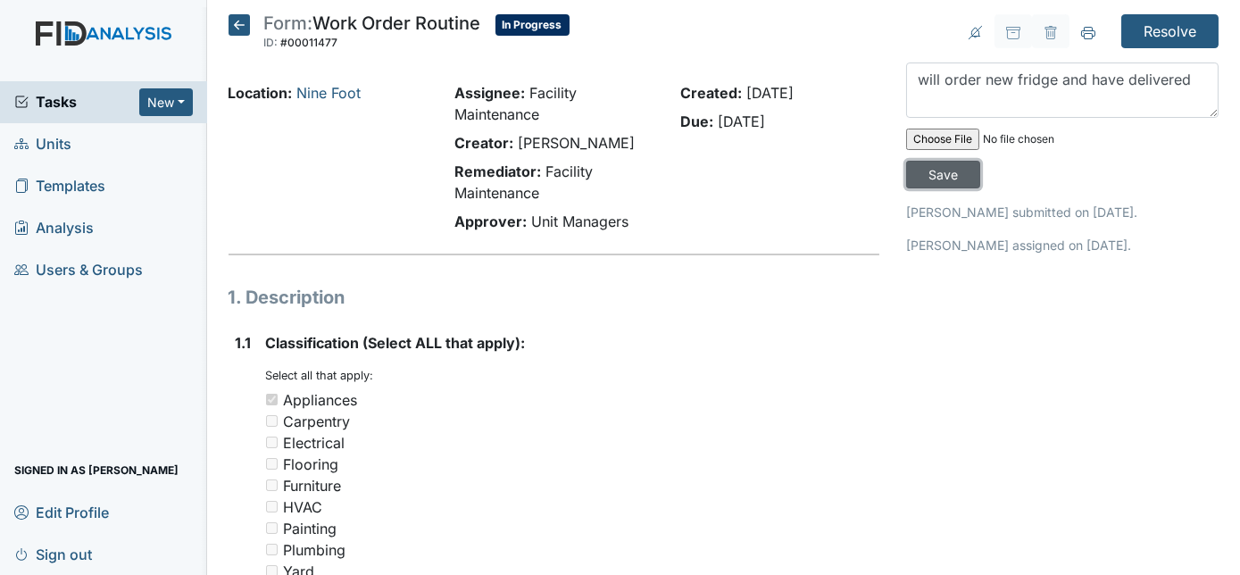
click at [980, 161] on input "Save" at bounding box center [943, 175] width 74 height 28
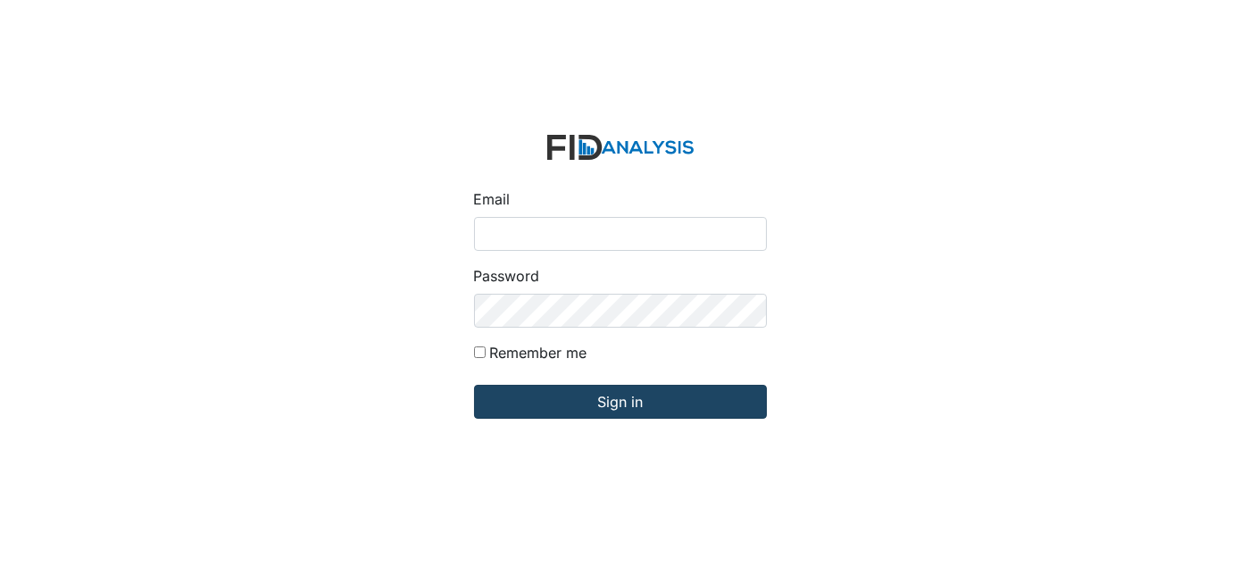
type input "[EMAIL_ADDRESS][DOMAIN_NAME]"
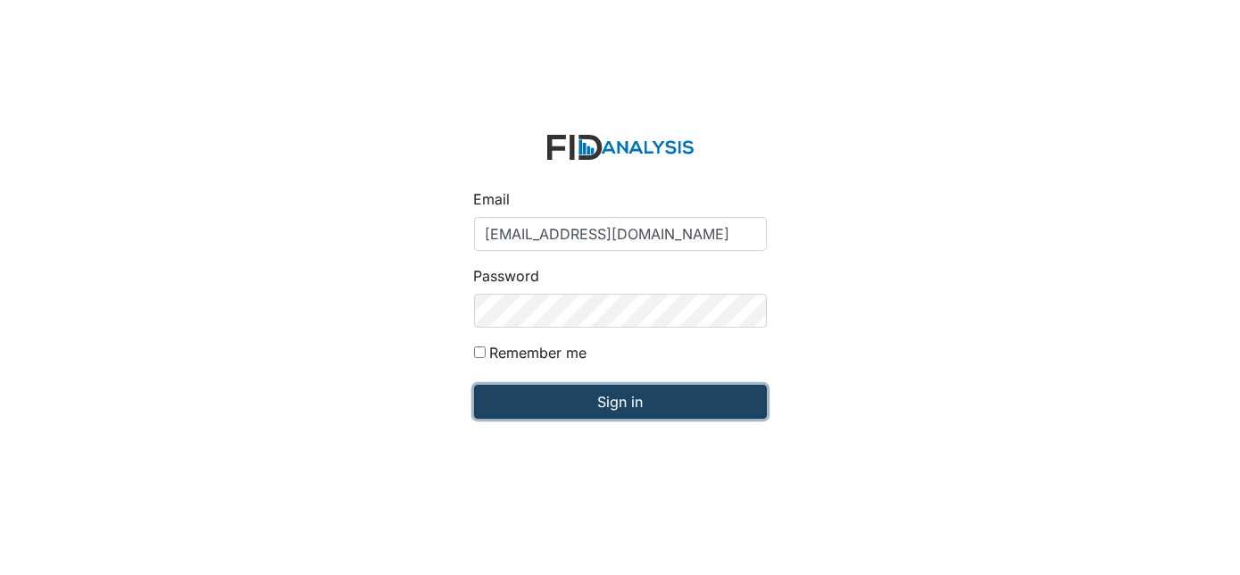
click at [609, 413] on input "Sign in" at bounding box center [620, 402] width 293 height 34
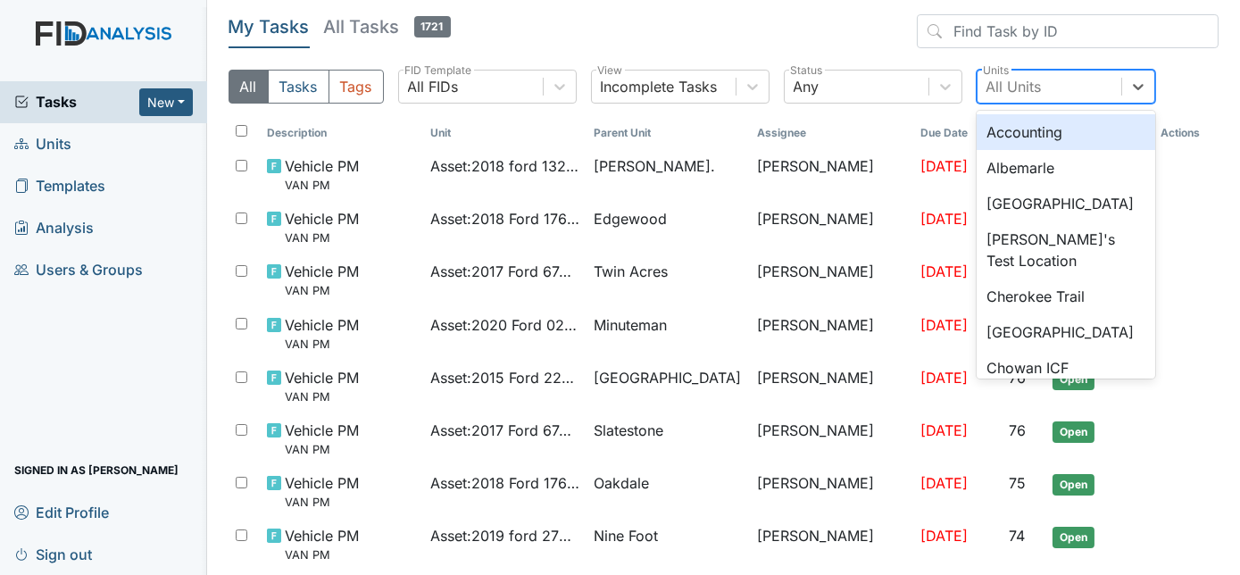
click at [999, 85] on div "All Units" at bounding box center [1013, 86] width 55 height 21
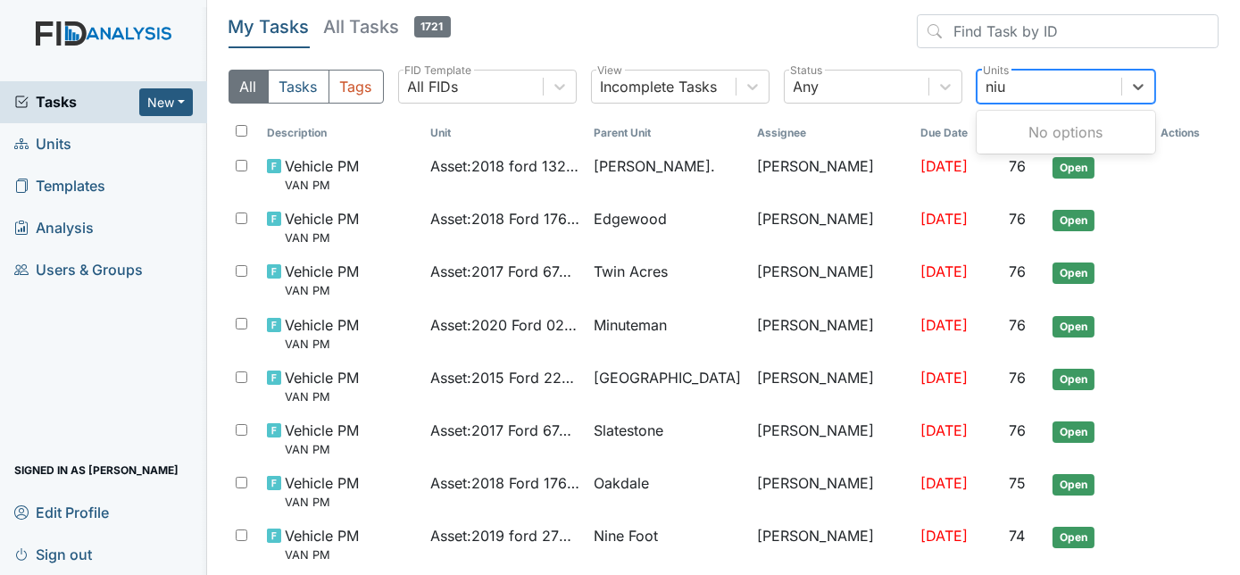
type input "ni"
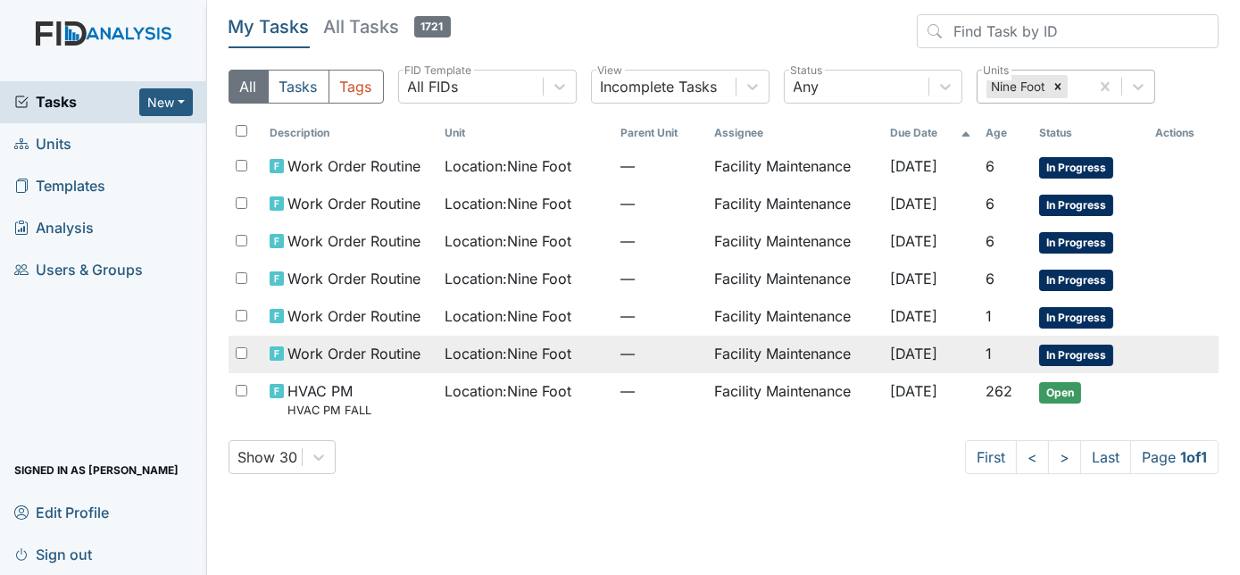
click at [826, 345] on td "Facility Maintenance" at bounding box center [795, 354] width 176 height 37
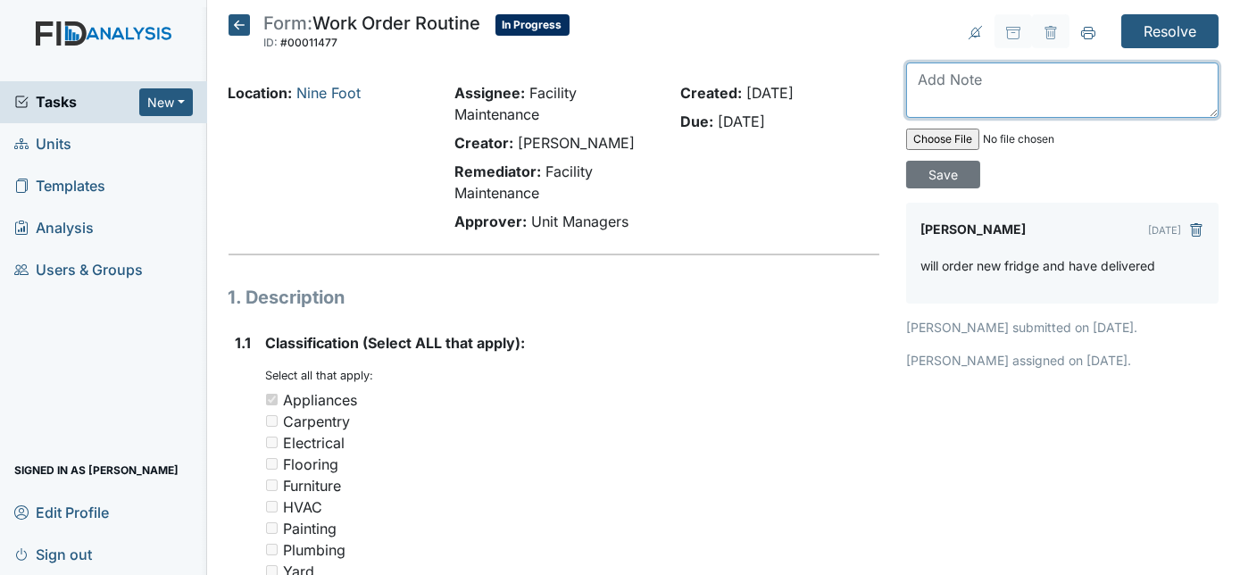
click at [1013, 73] on textarea at bounding box center [1062, 89] width 312 height 55
type textarea "ordered will notify of delivery time when available"
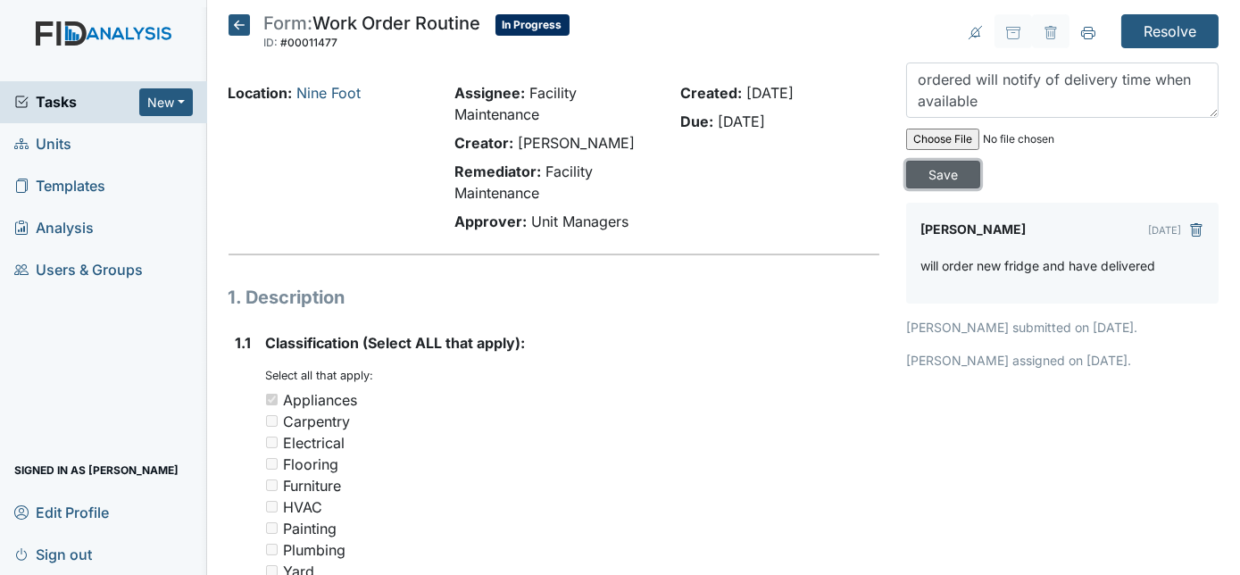
click at [980, 161] on input "Save" at bounding box center [943, 175] width 74 height 28
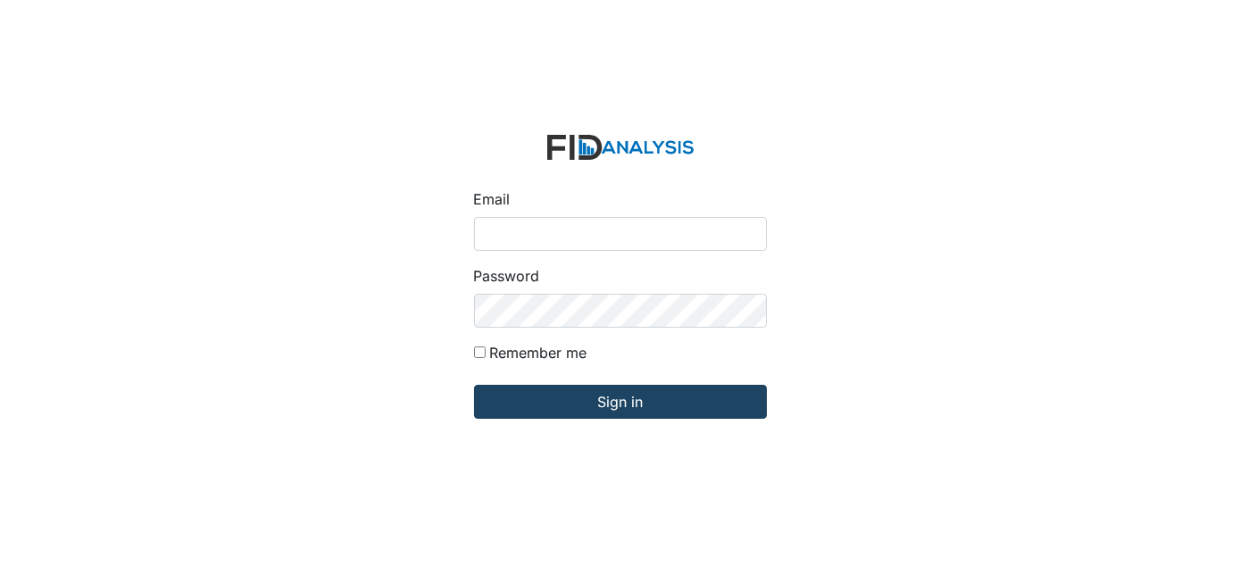
type input "[EMAIL_ADDRESS][DOMAIN_NAME]"
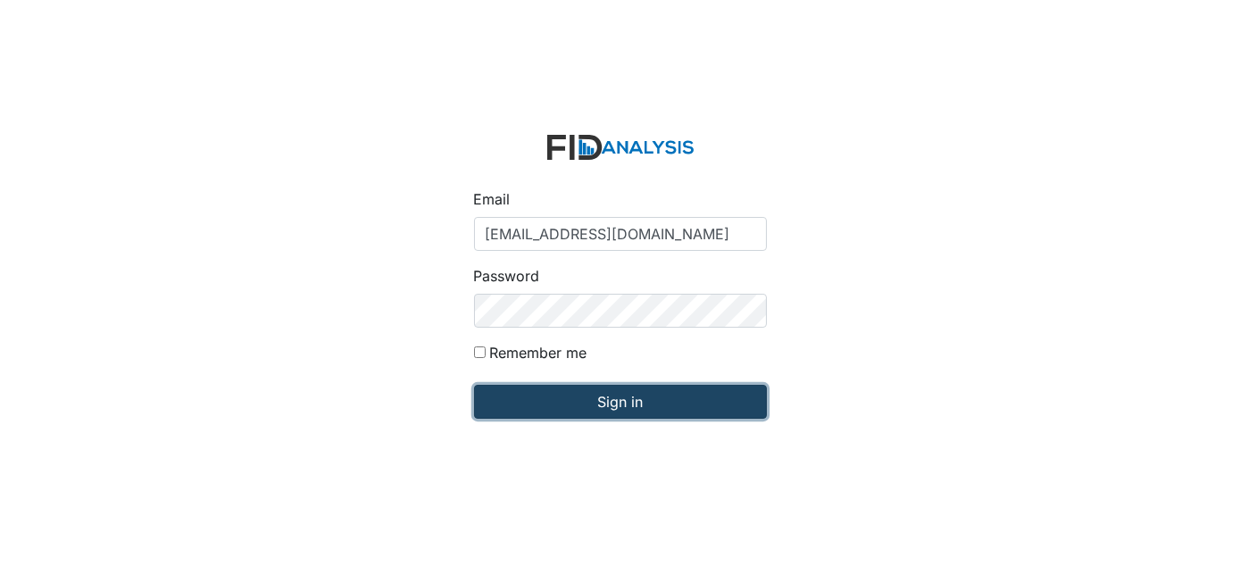
click at [541, 411] on input "Sign in" at bounding box center [620, 402] width 293 height 34
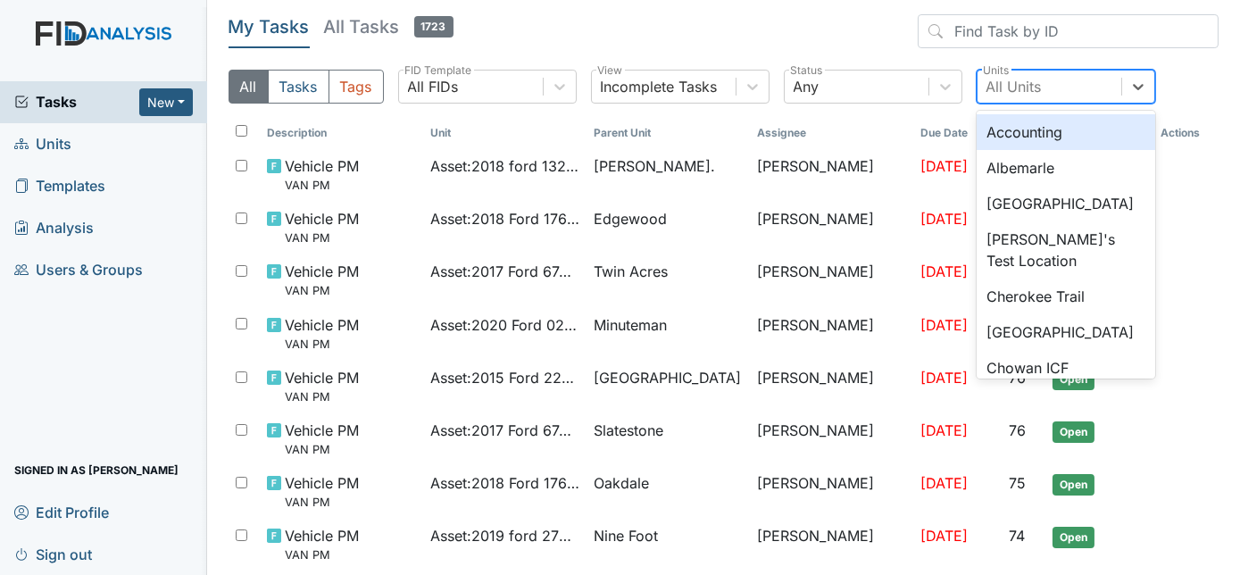
click at [1056, 90] on div "All Units" at bounding box center [1049, 87] width 144 height 32
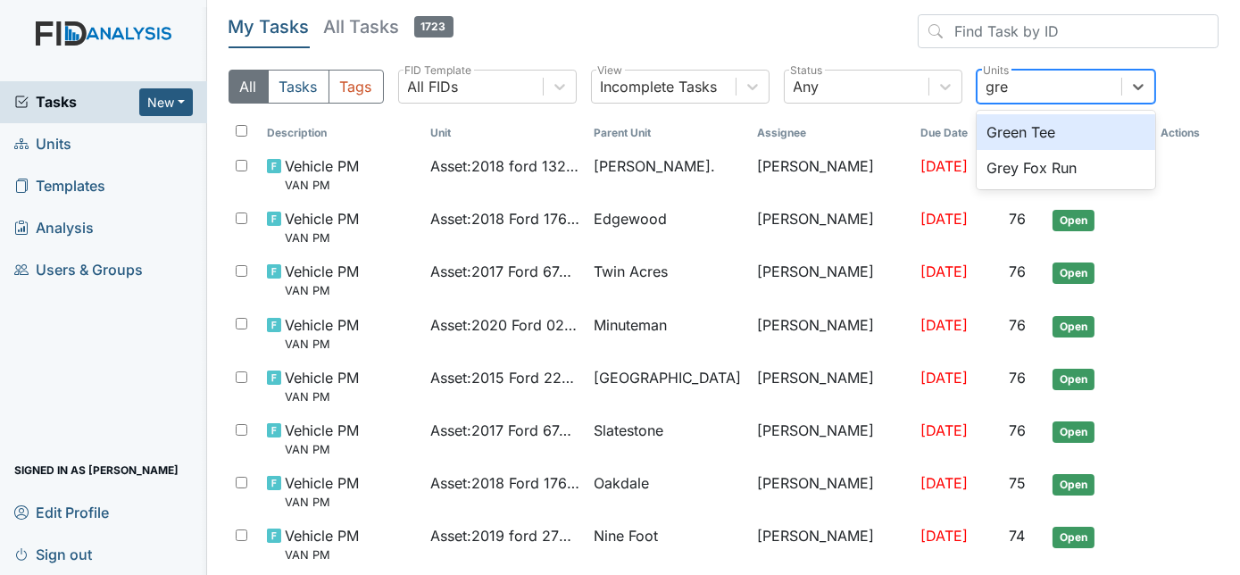
type input "grey"
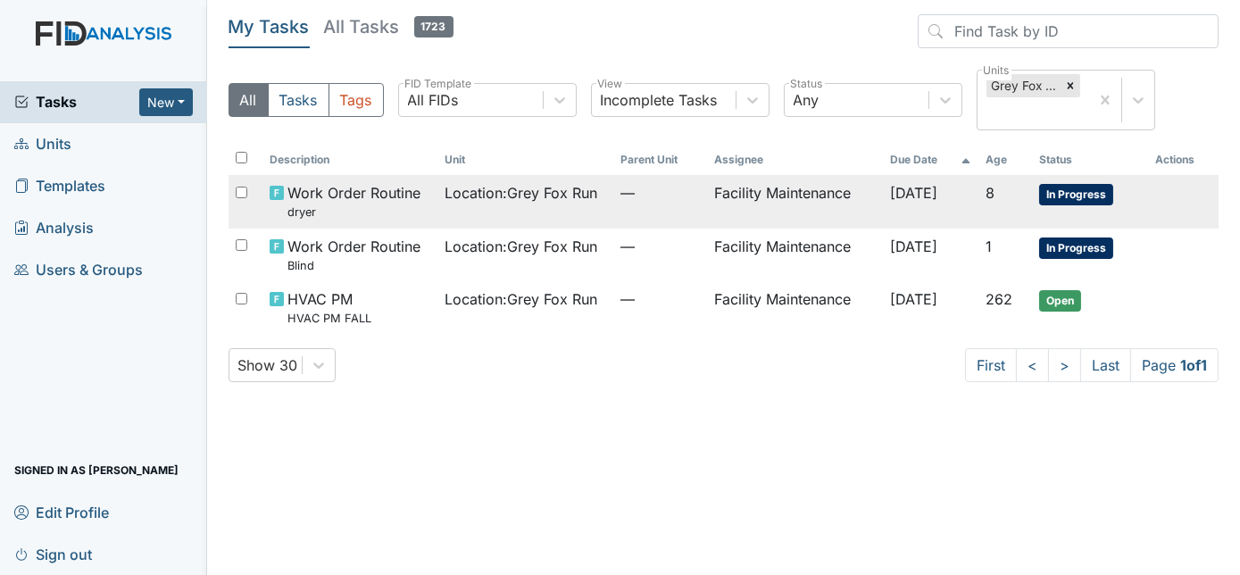
click at [815, 199] on td "Facility Maintenance" at bounding box center [795, 201] width 176 height 53
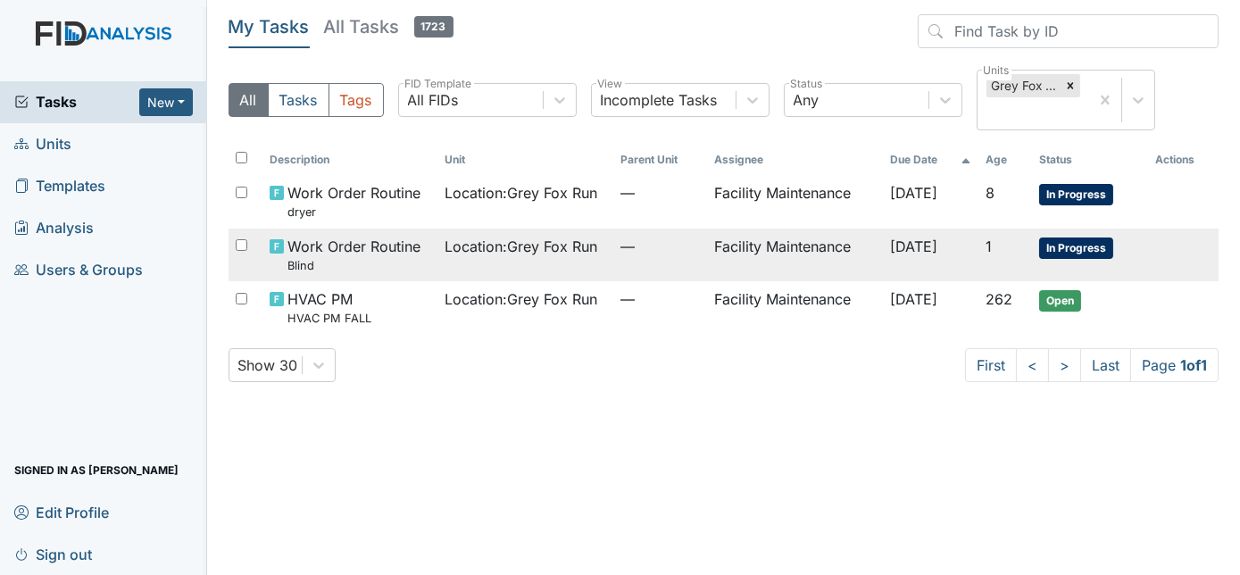
click at [646, 250] on span "—" at bounding box center [659, 246] width 79 height 21
